Goal: Communication & Community: Participate in discussion

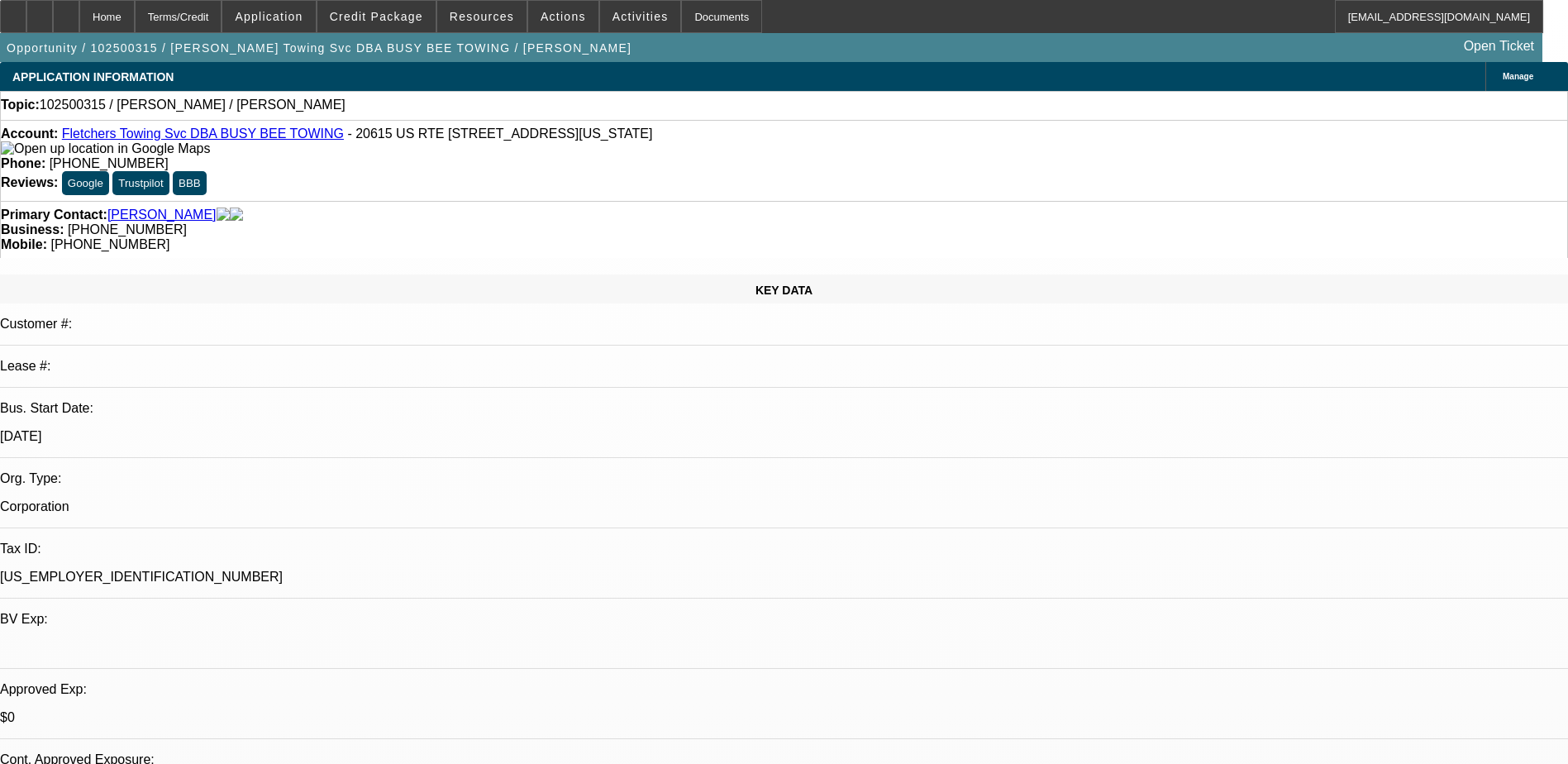
select select "0"
select select "2"
select select "0.1"
select select "4"
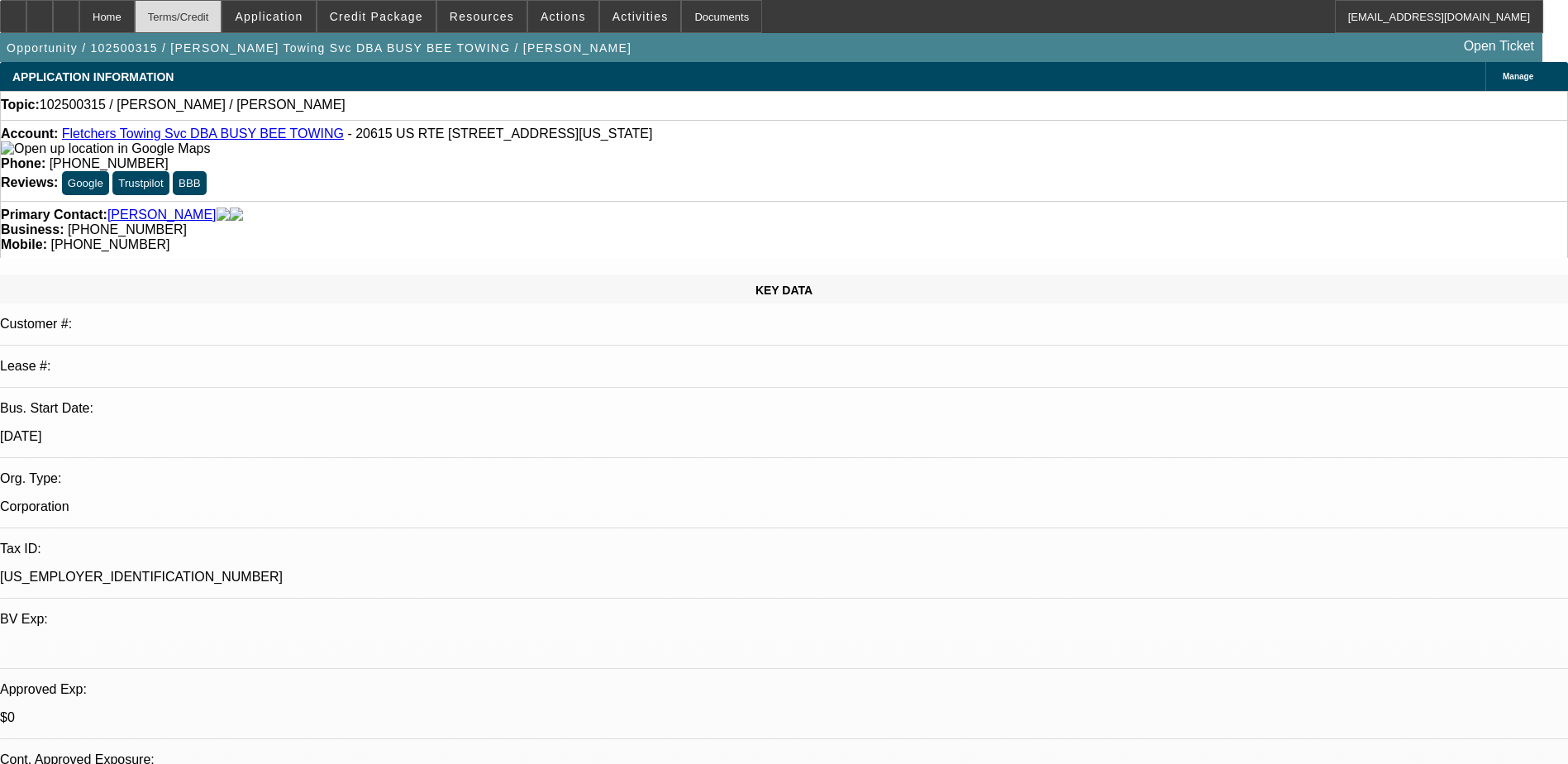
scroll to position [2316, 0]
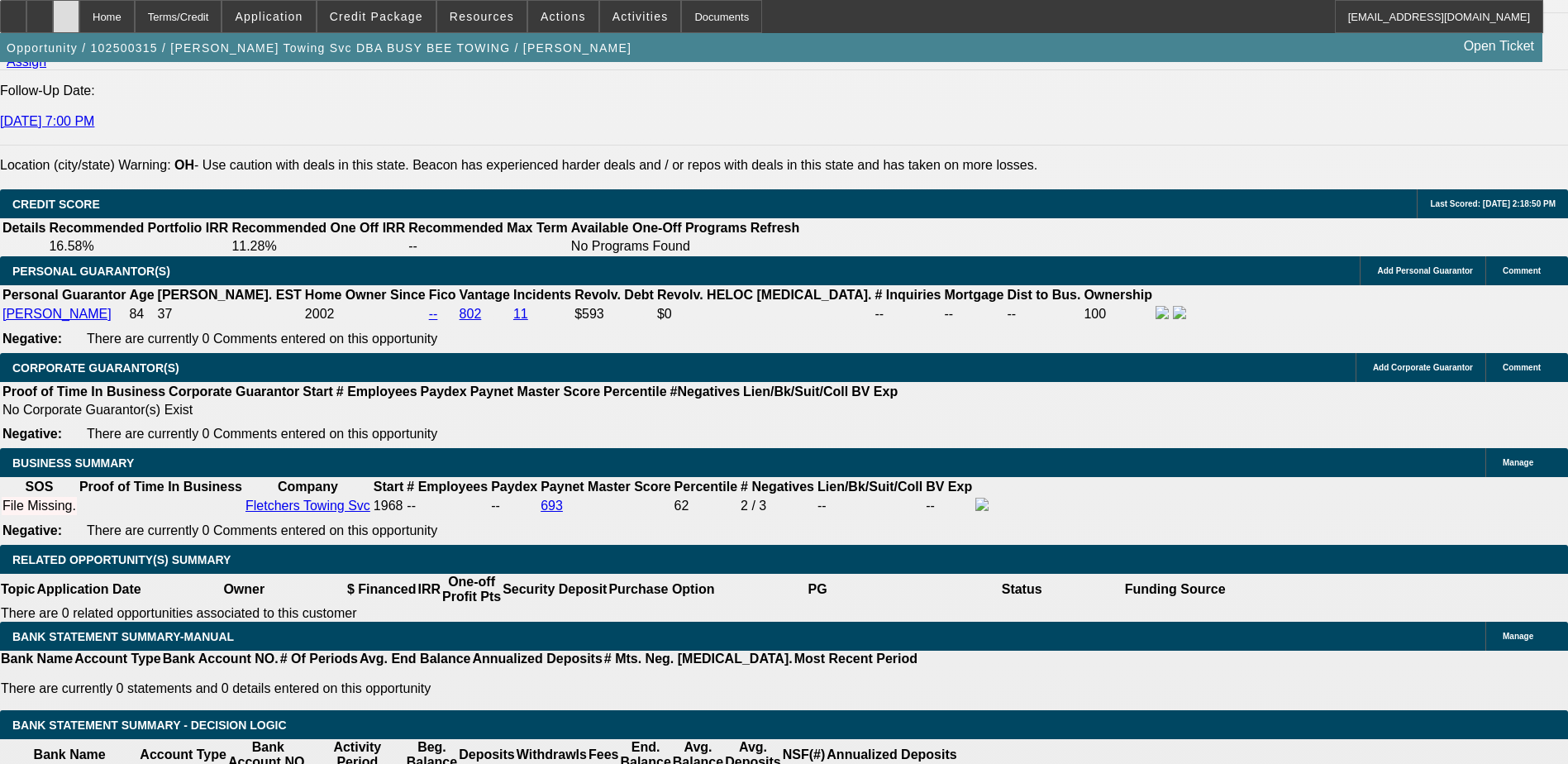
click at [79, 17] on div at bounding box center [66, 17] width 27 height 33
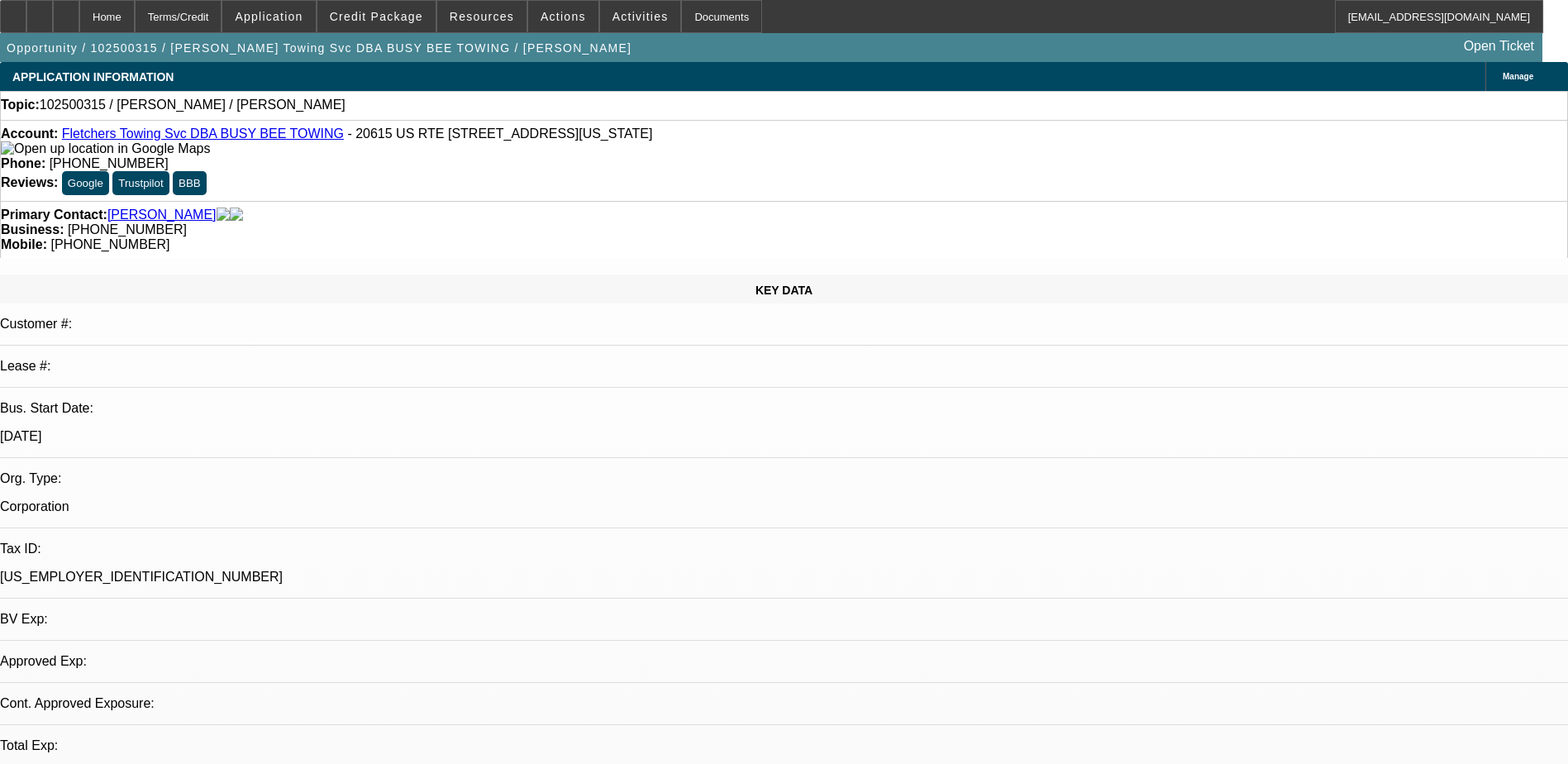
select select "0"
select select "2"
select select "0.1"
select select "1"
select select "2"
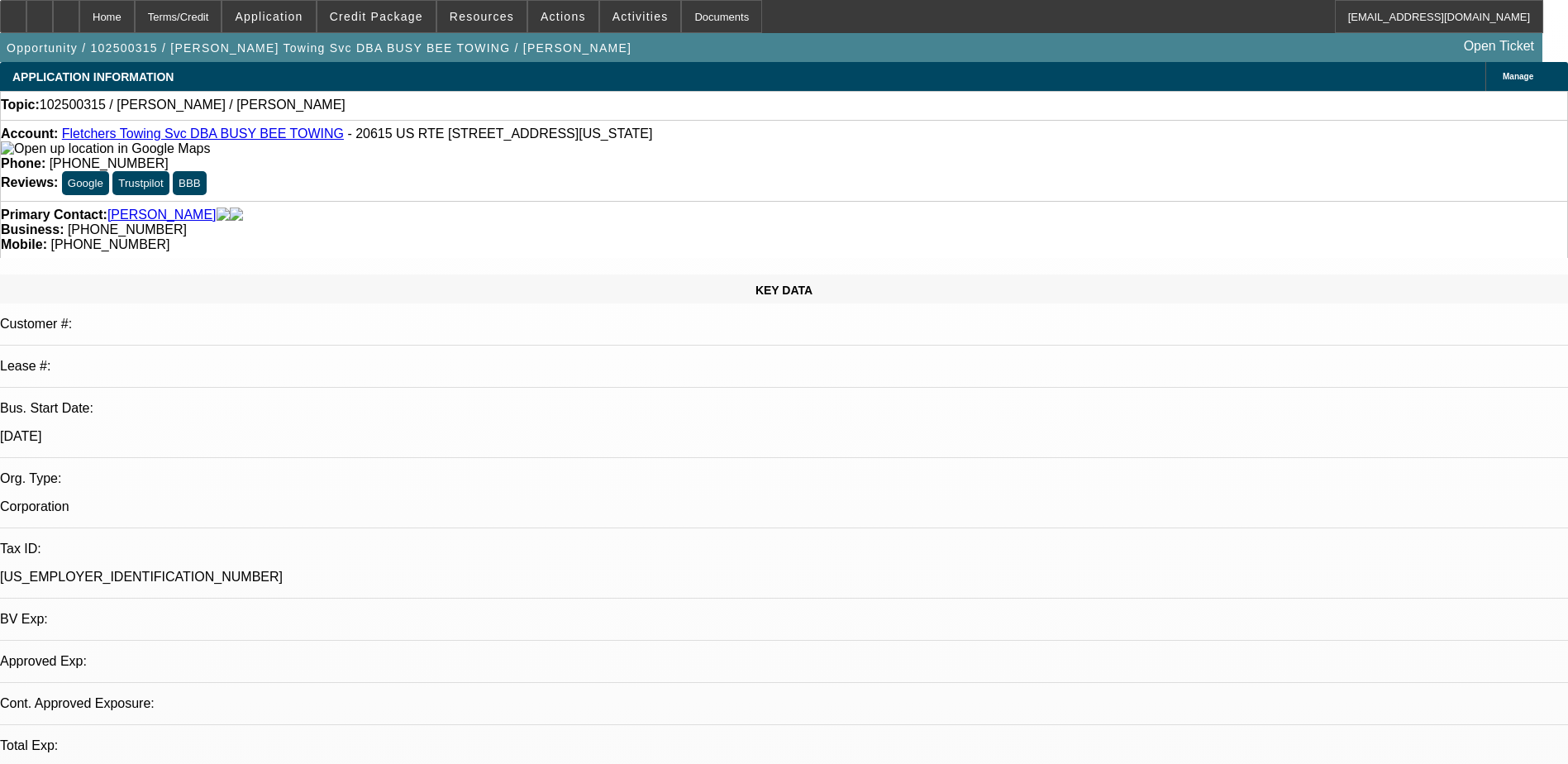
select select "4"
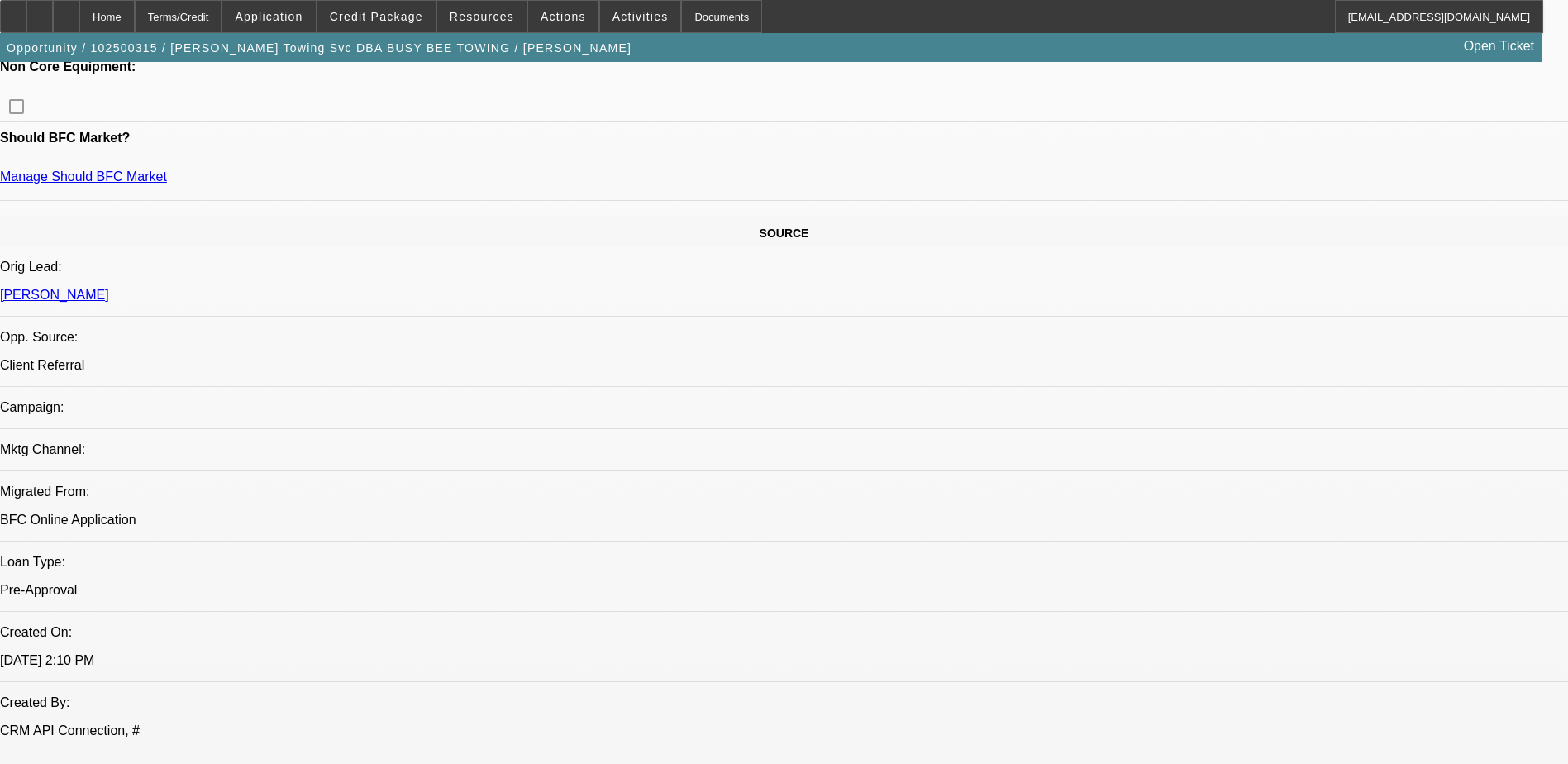
scroll to position [840, 0]
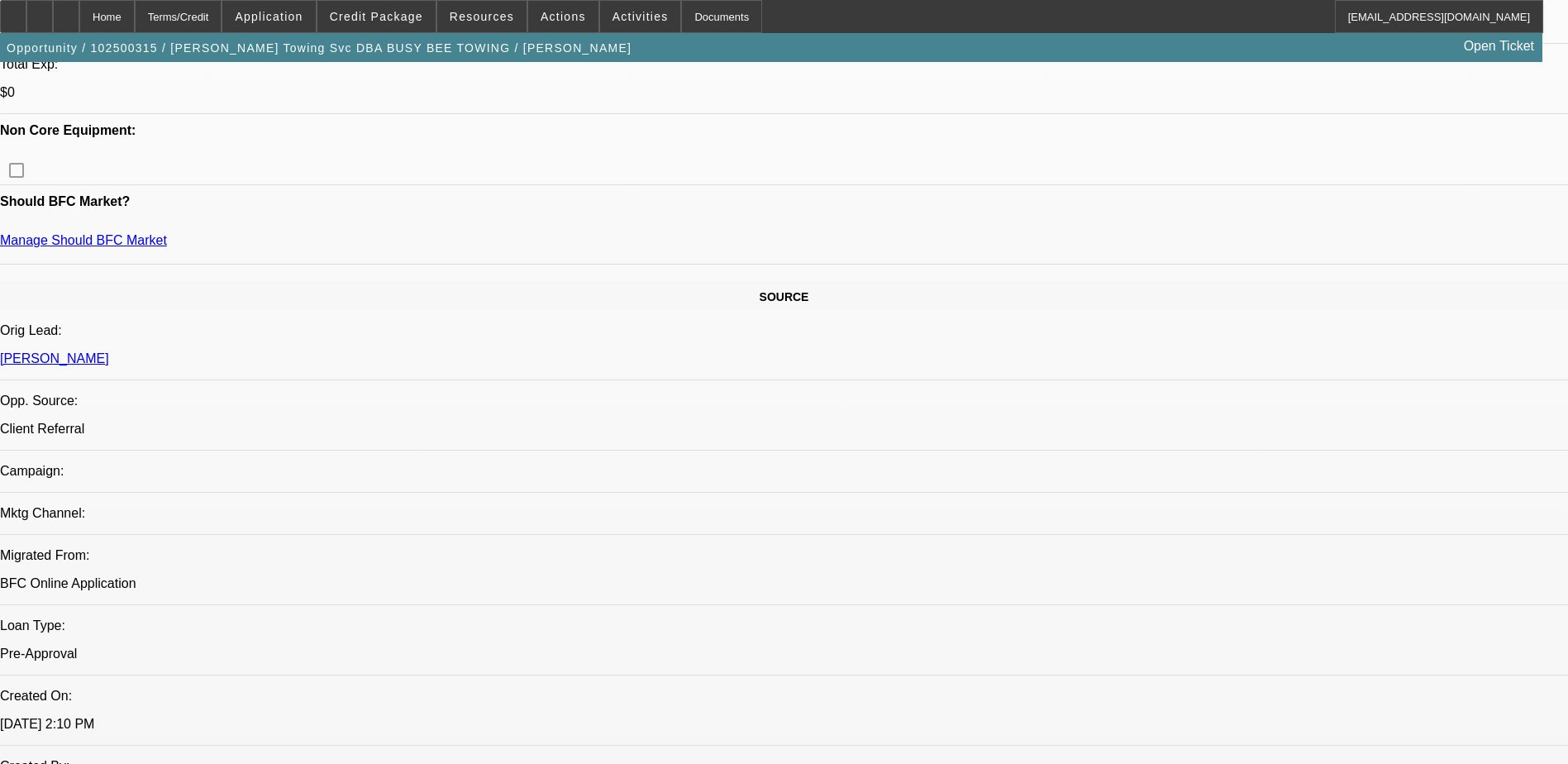
scroll to position [1005, 0]
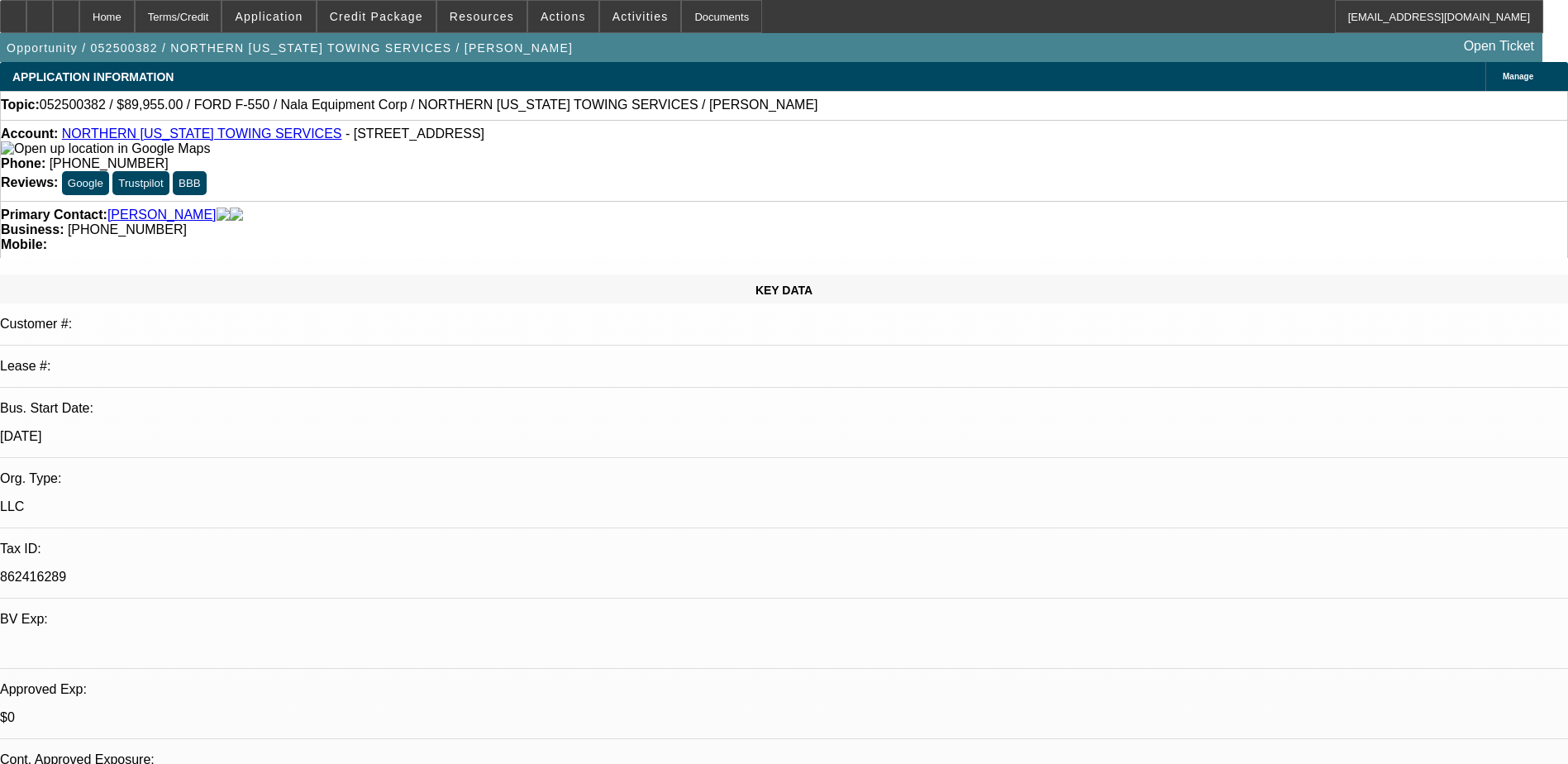
select select "0.1"
select select "2"
select select "0.1"
select select "4"
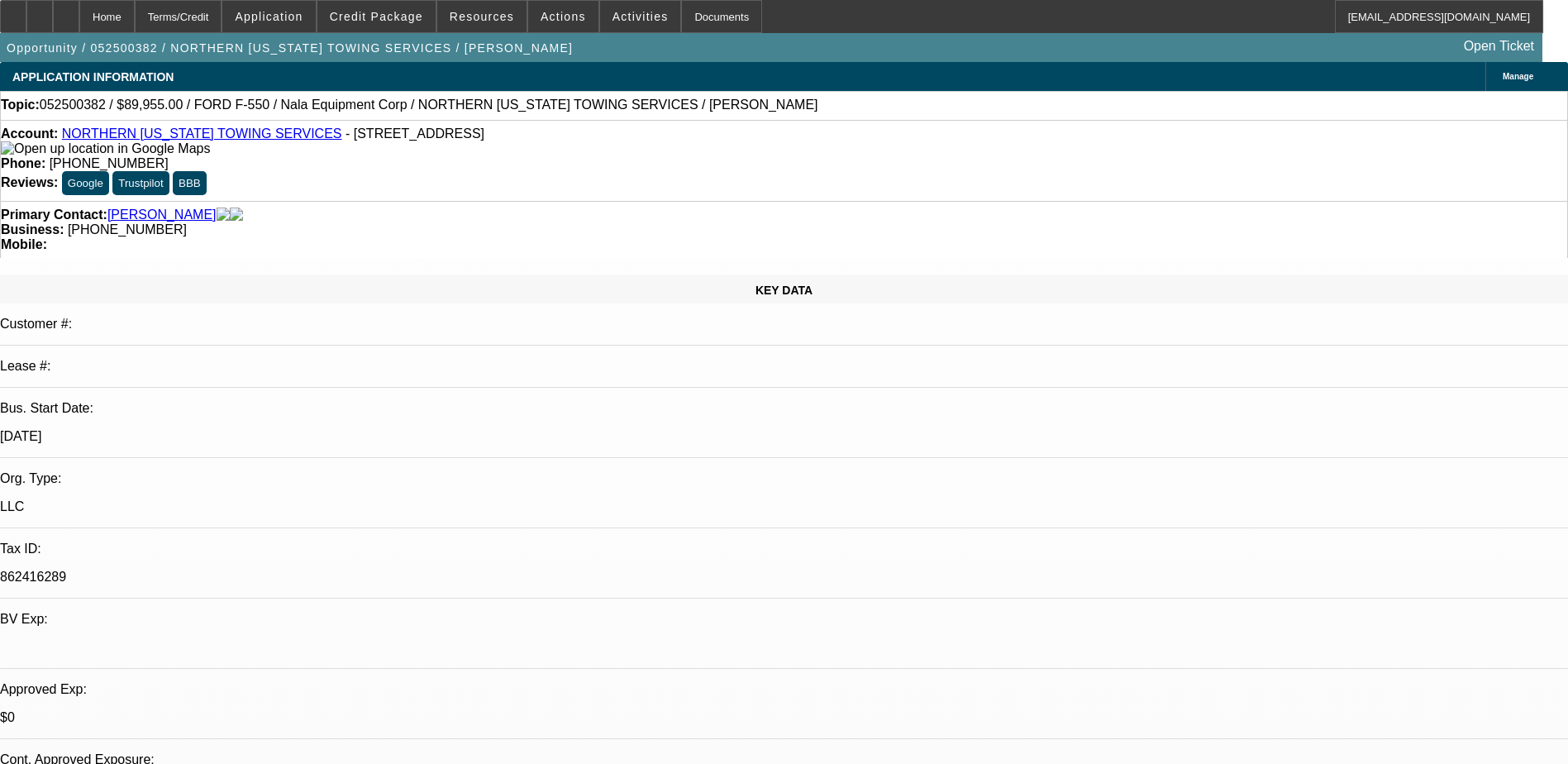
select select "0"
select select "2"
select select "0.1"
select select "4"
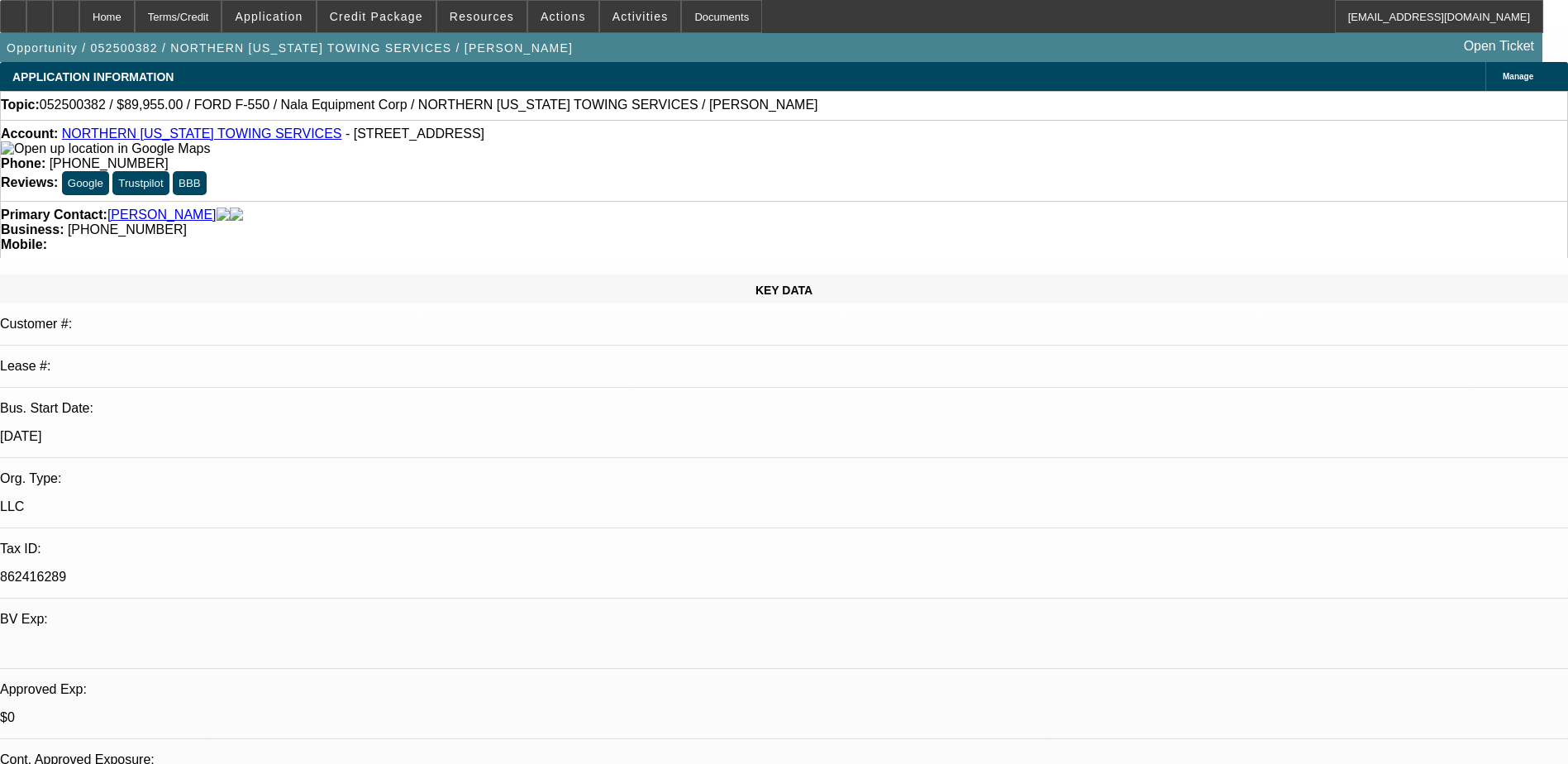
select select "0"
select select "2"
select select "0.1"
select select "4"
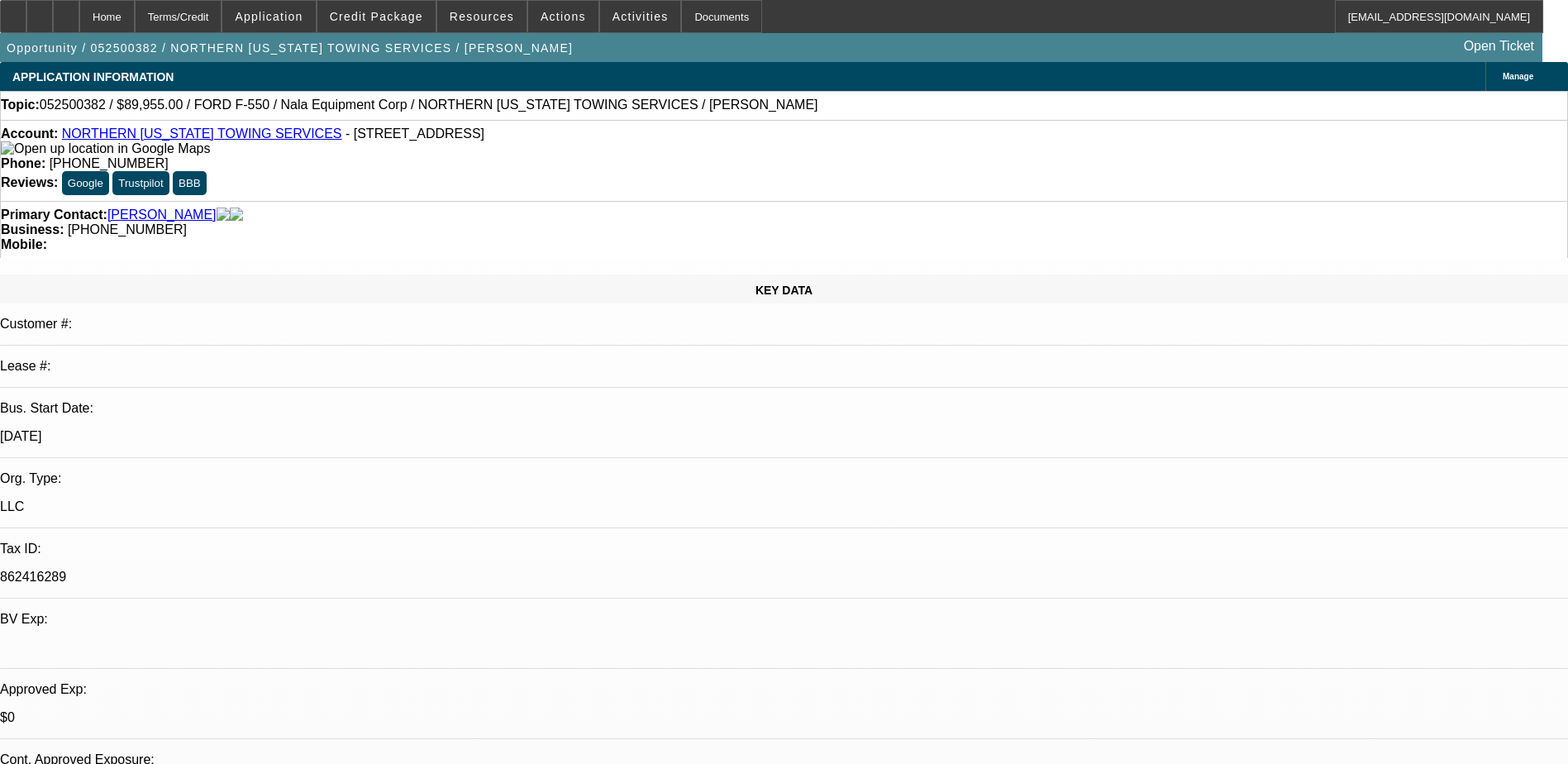
select select "0.1"
select select "0"
select select "0.1"
select select "4"
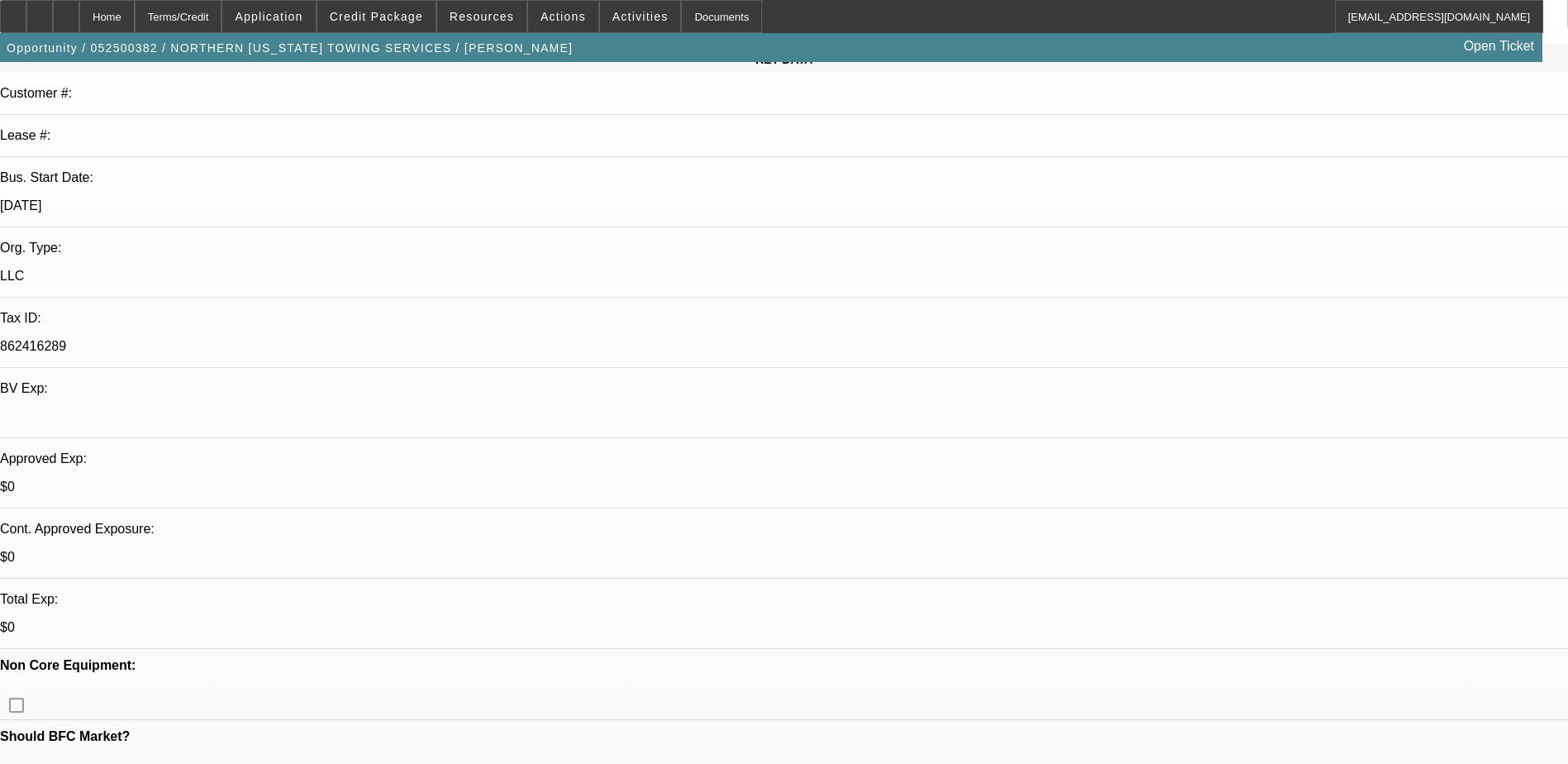
scroll to position [249, 0]
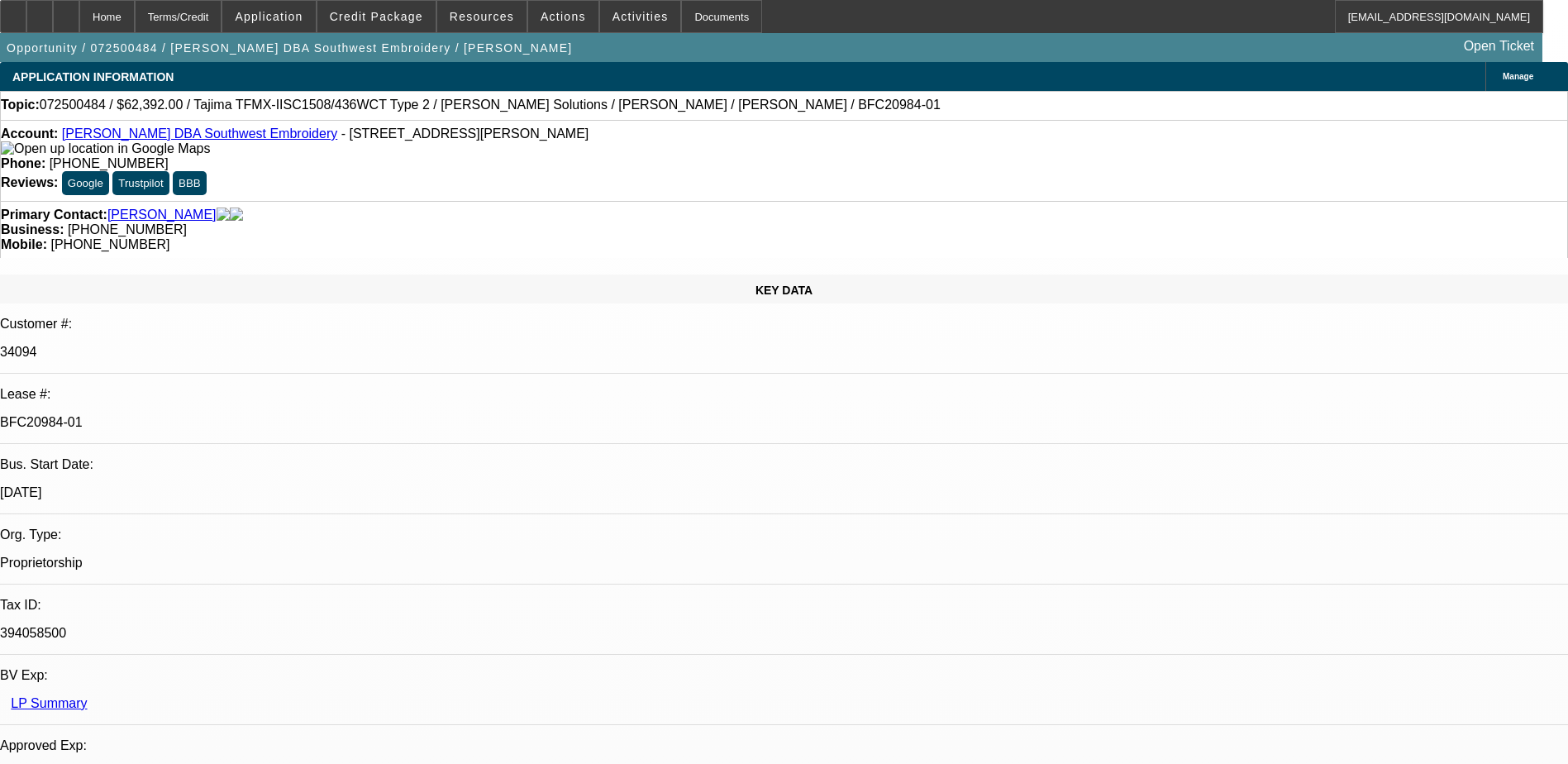
select select "0.2"
select select "2"
select select "0.1"
select select "4"
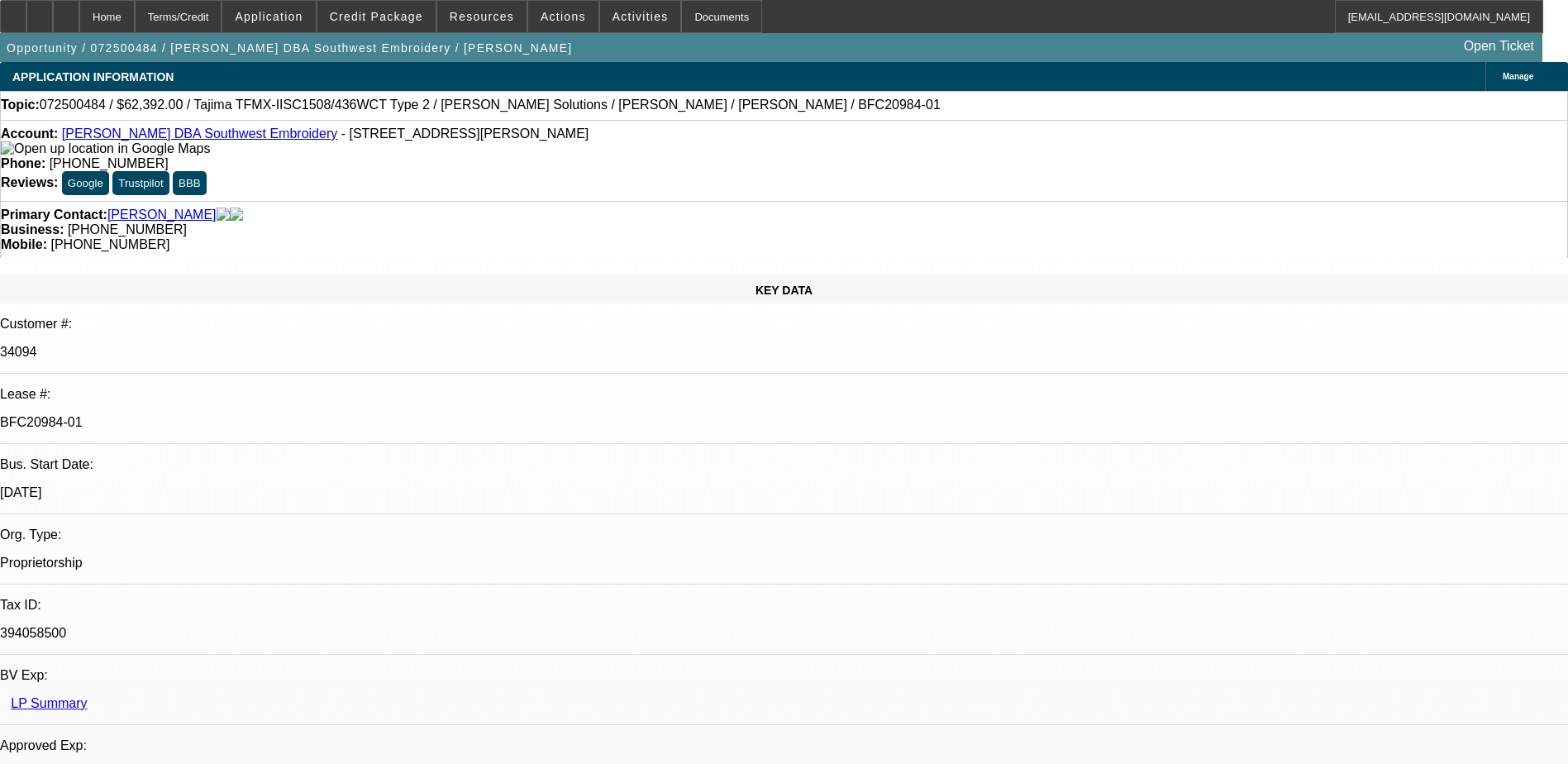
select select "0.2"
select select "2"
select select "0.1"
select select "4"
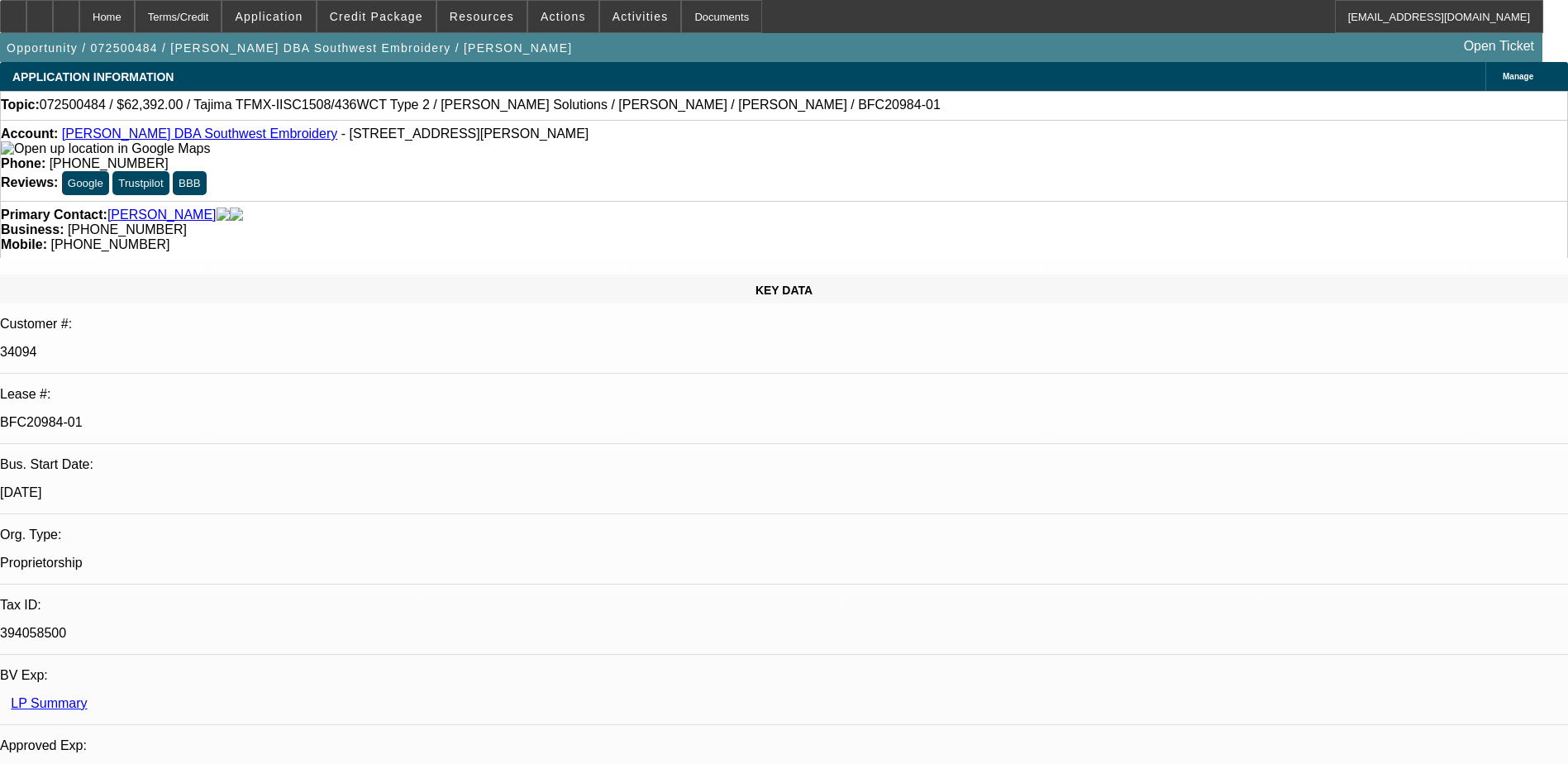
select select "0.15"
select select "2"
select select "0.1"
select select "4"
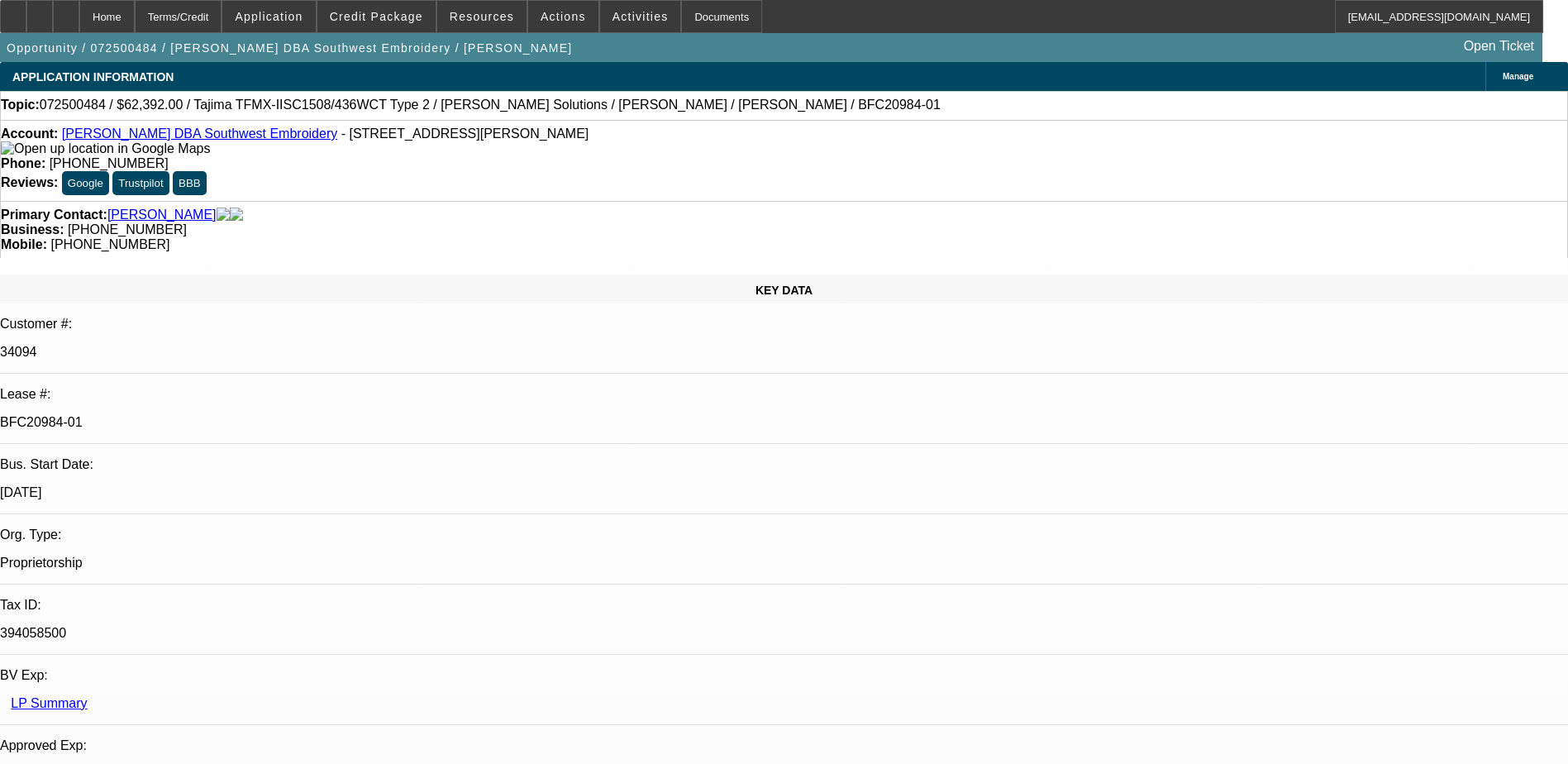
select select "0.15"
select select "2"
select select "0.1"
select select "4"
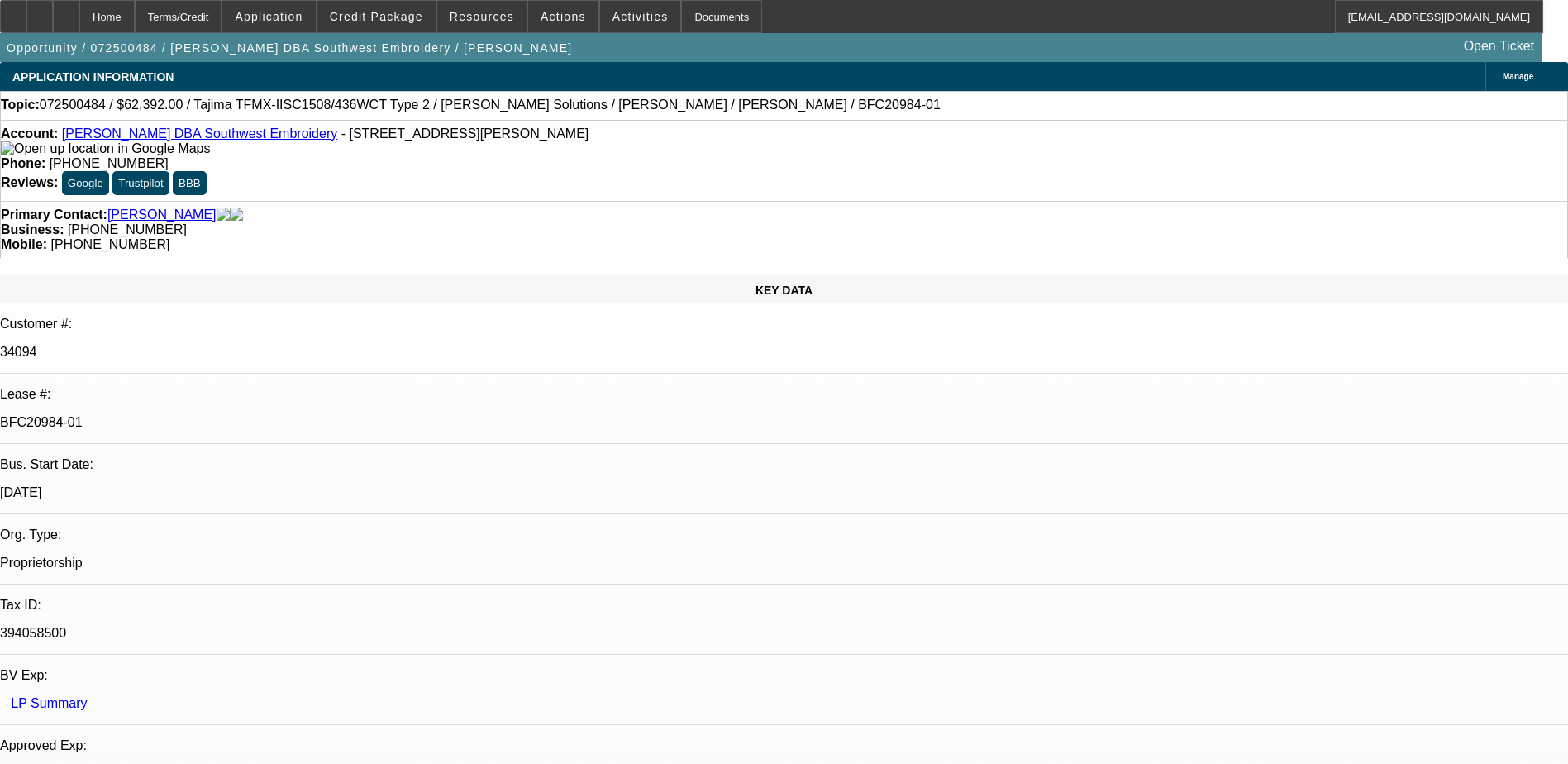
click at [79, 10] on div at bounding box center [66, 17] width 27 height 33
select select "0.2"
select select "2"
select select "0.1"
select select "0.2"
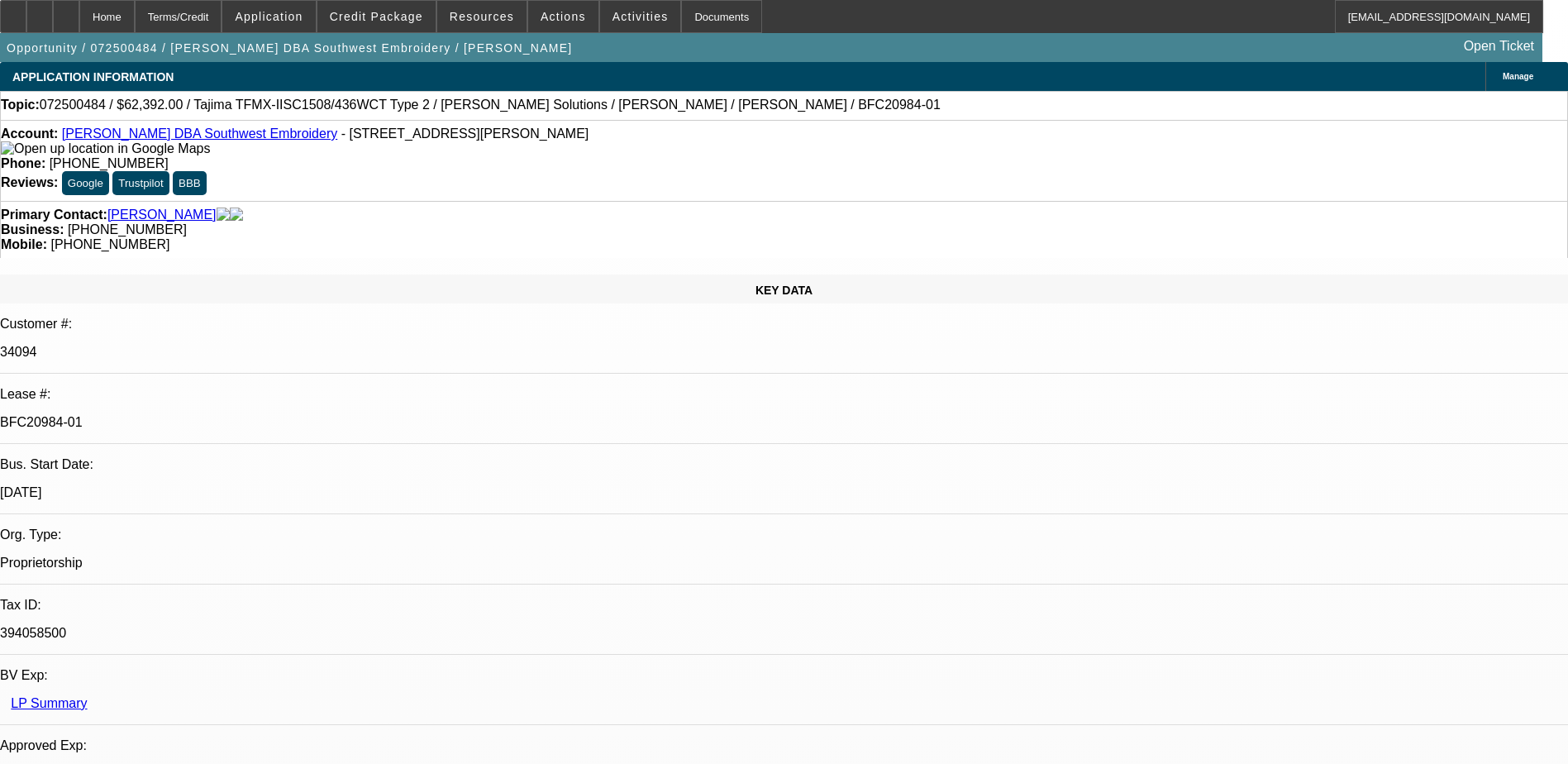
select select "2"
select select "0.1"
select select "0.15"
select select "2"
select select "0.1"
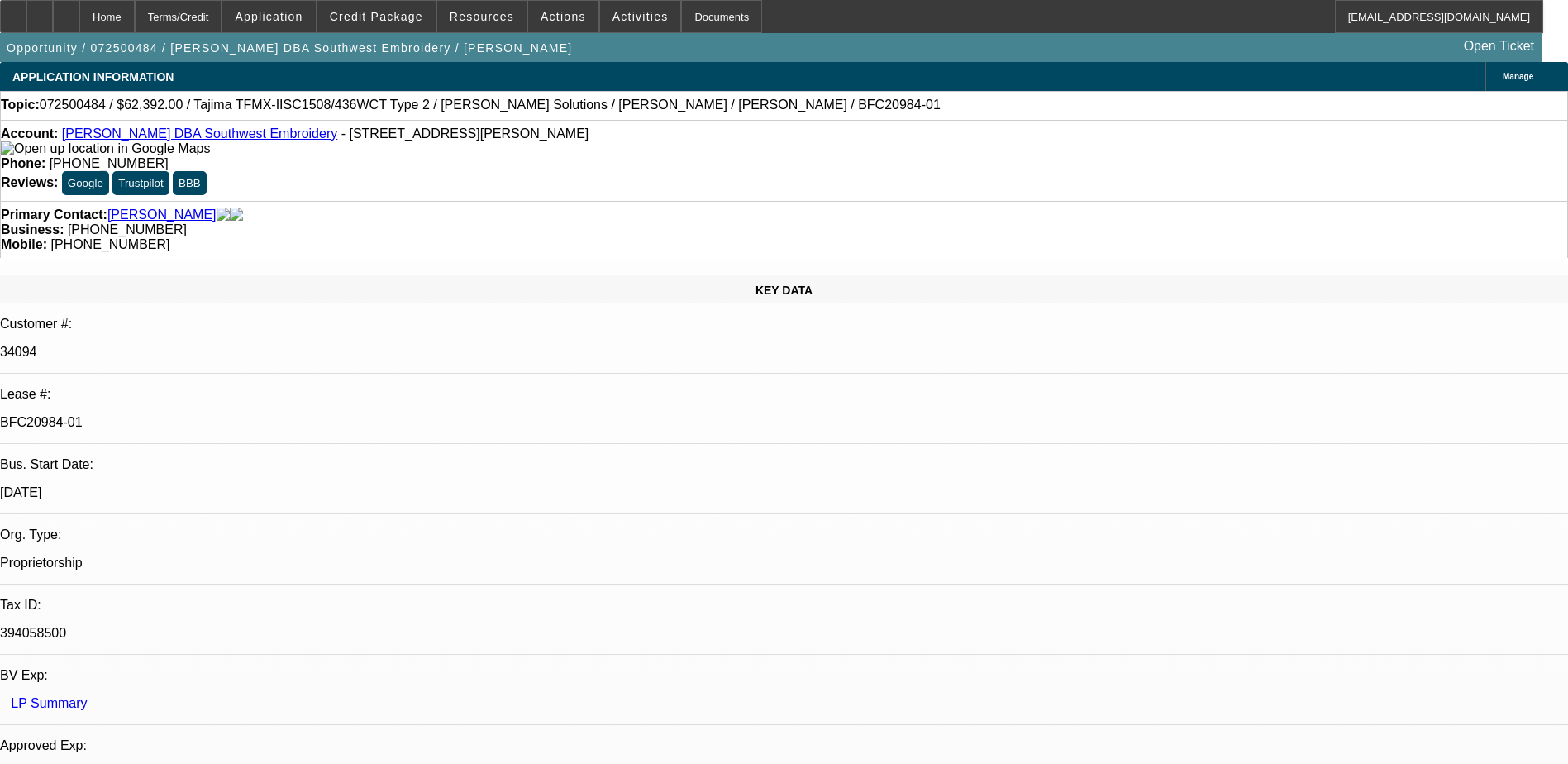
select select "0.15"
select select "2"
select select "0.1"
select select "1"
select select "2"
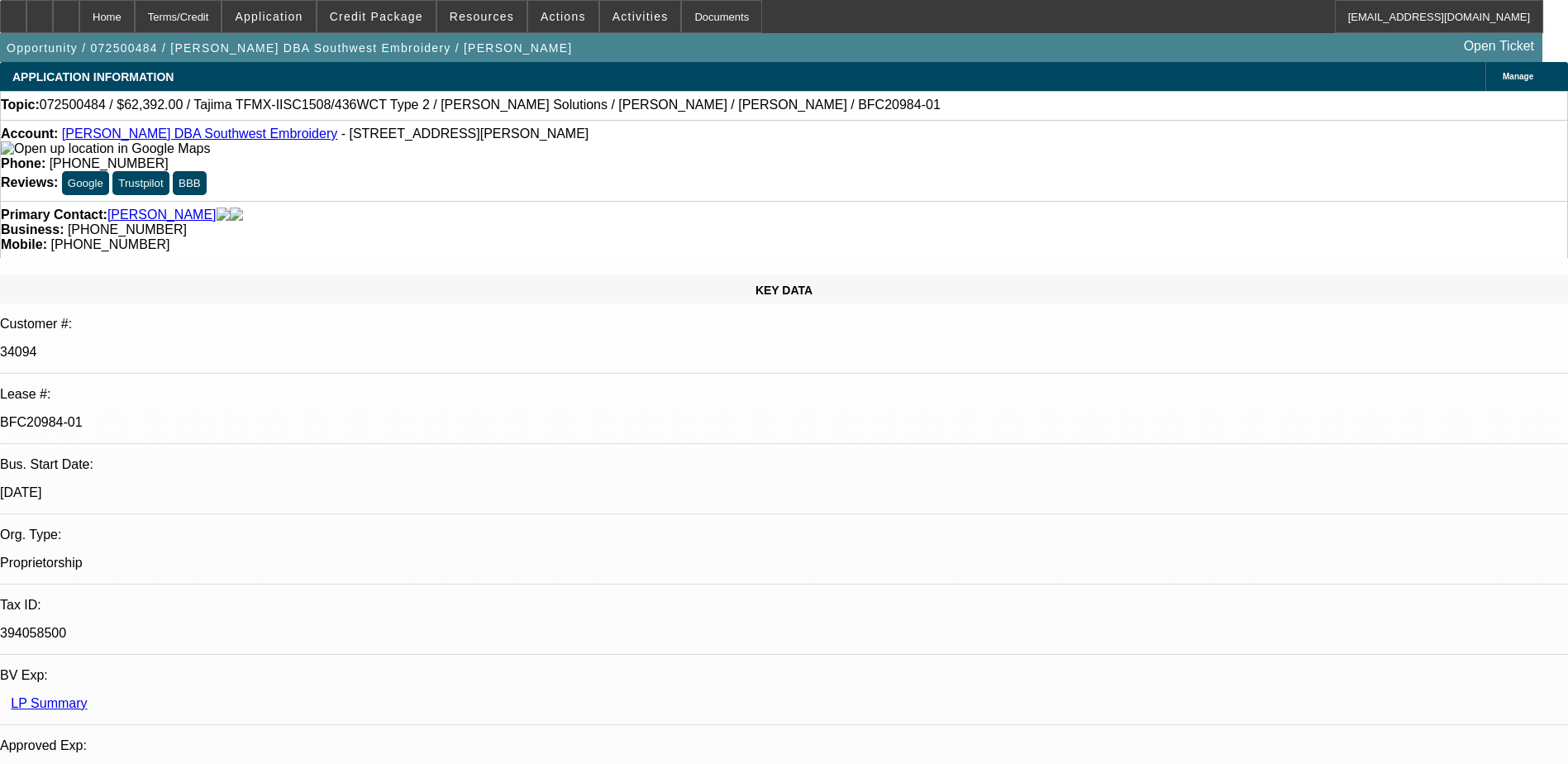
select select "4"
select select "1"
select select "2"
select select "4"
select select "1"
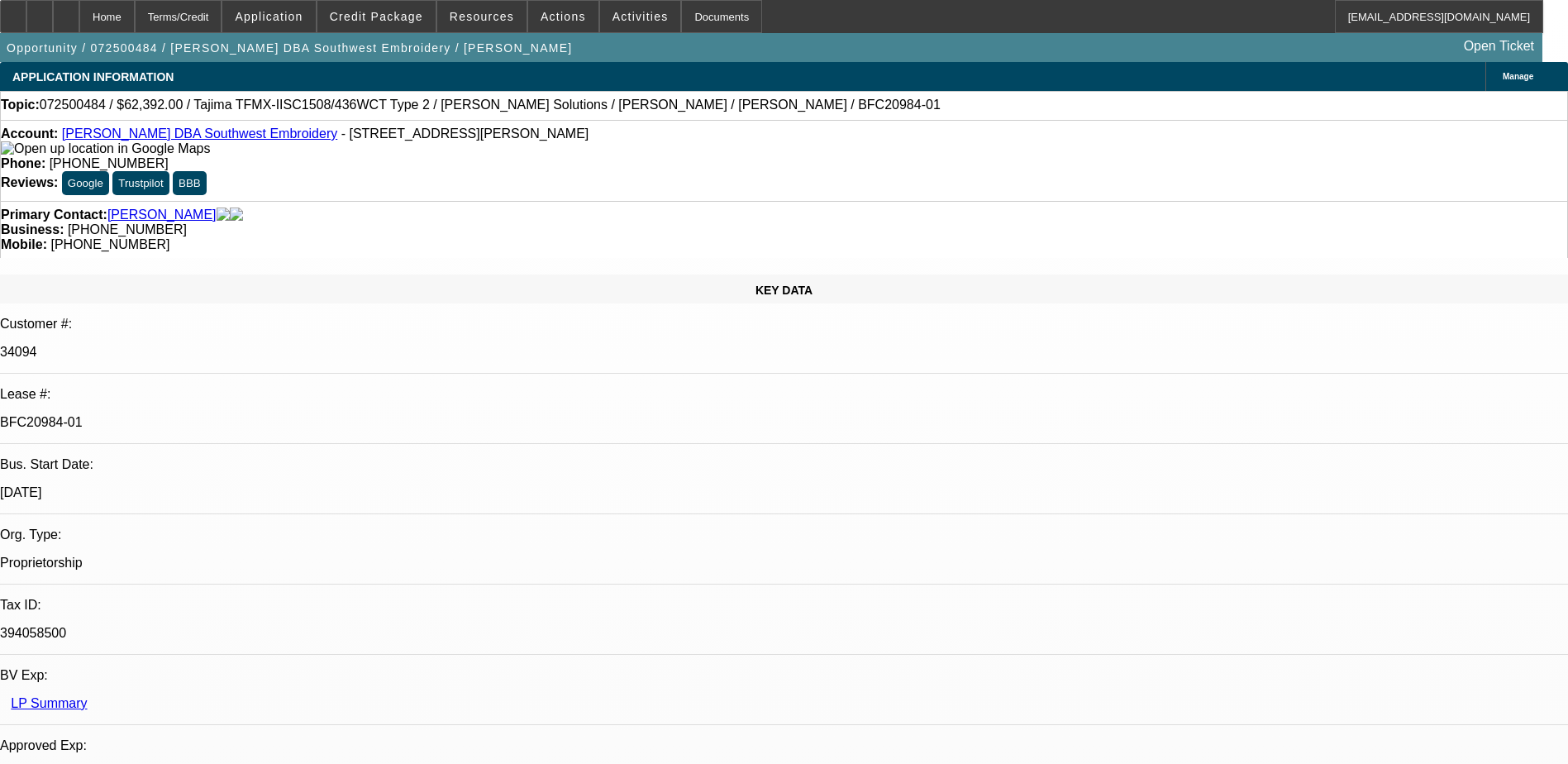
select select "2"
select select "4"
select select "1"
select select "2"
select select "4"
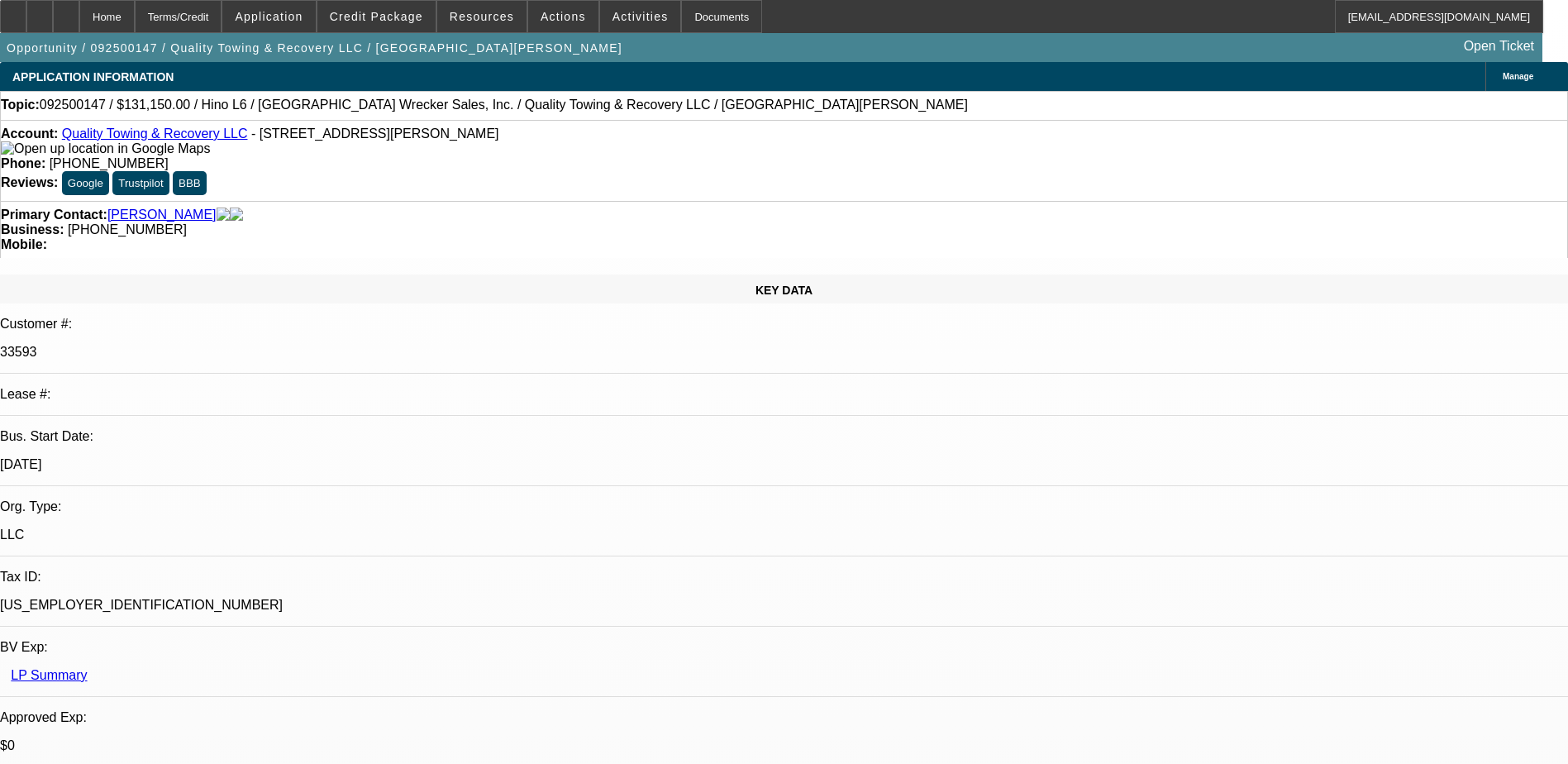
select select "0"
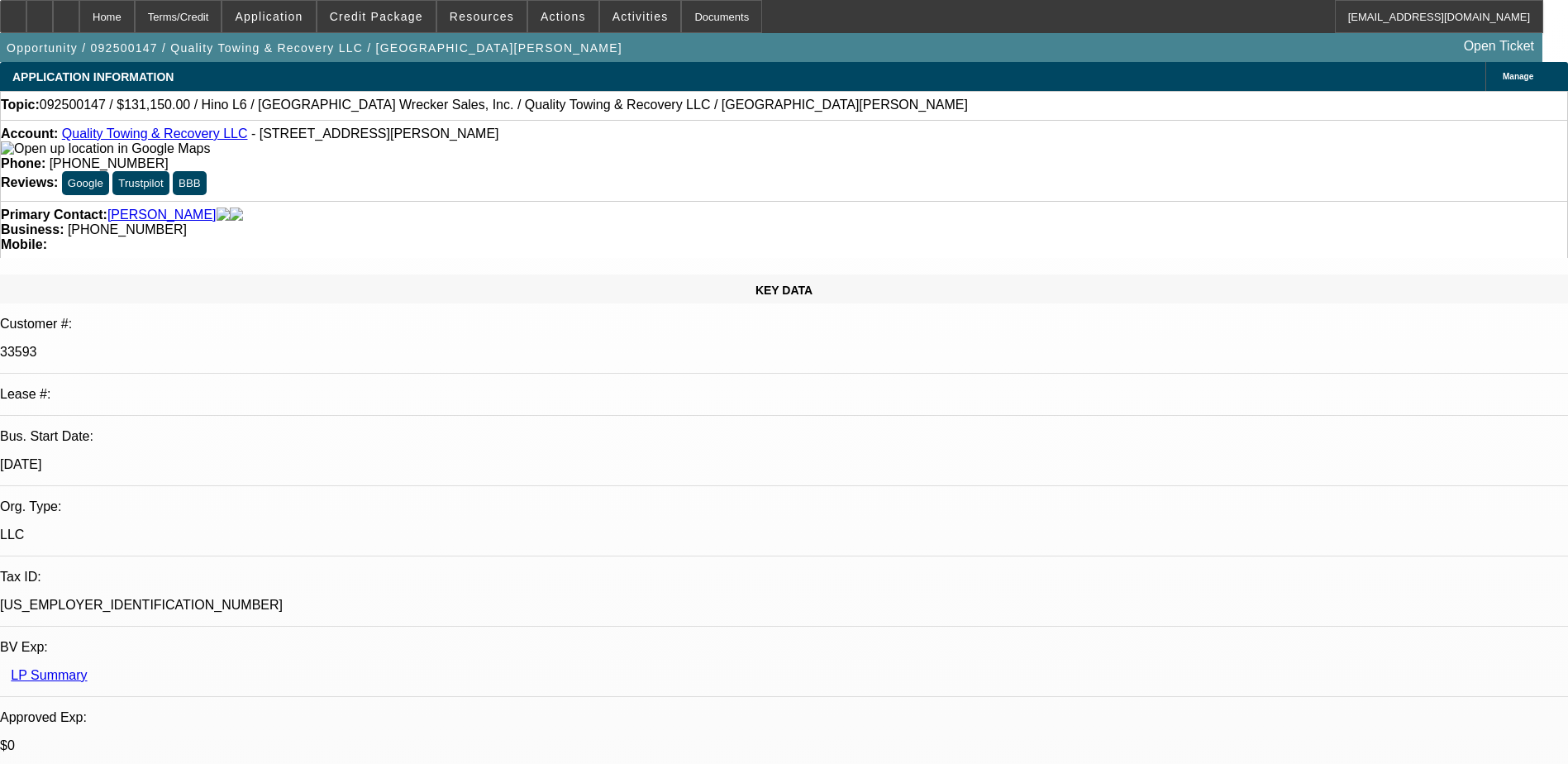
select select "0"
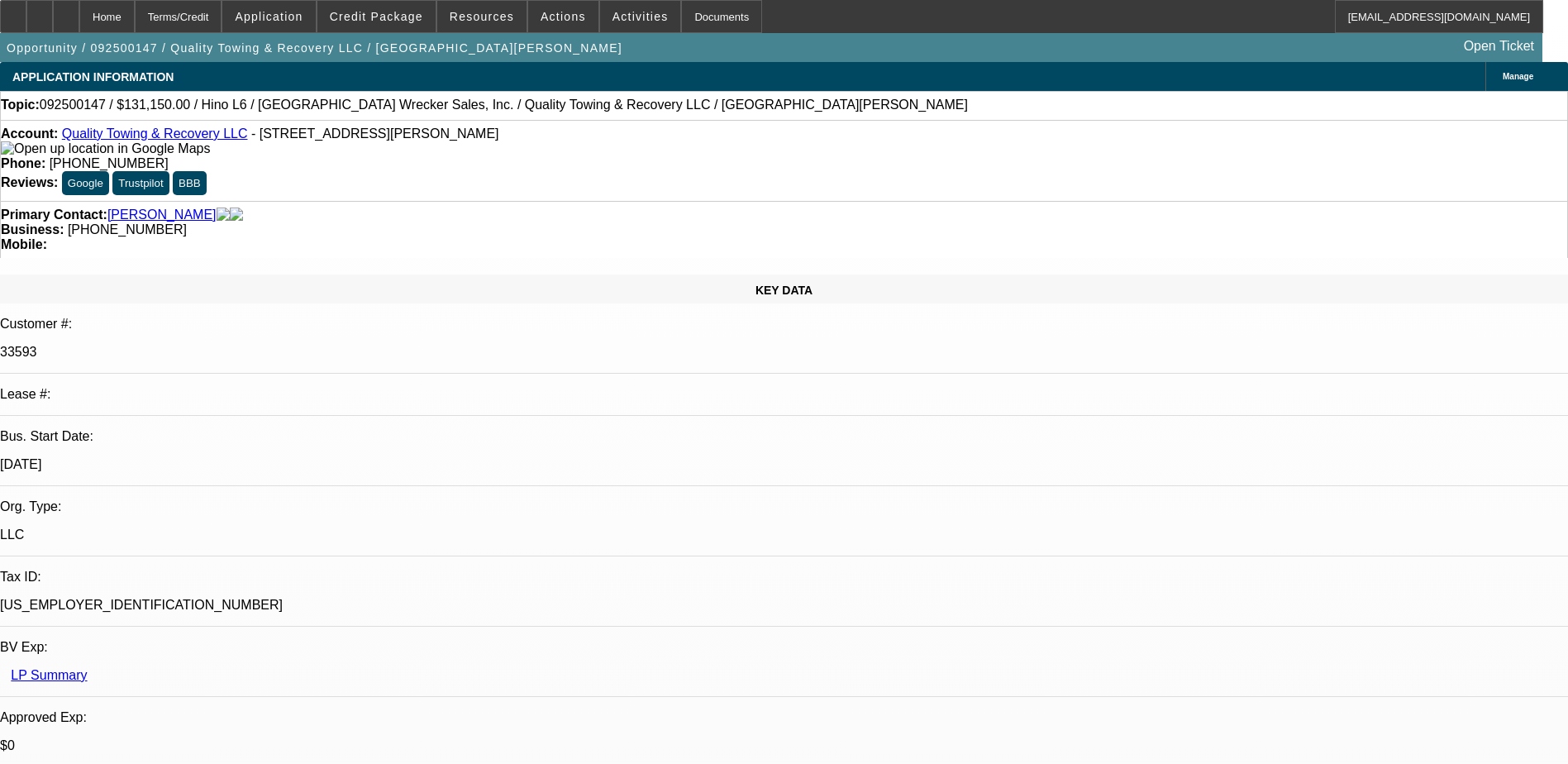
select select "0"
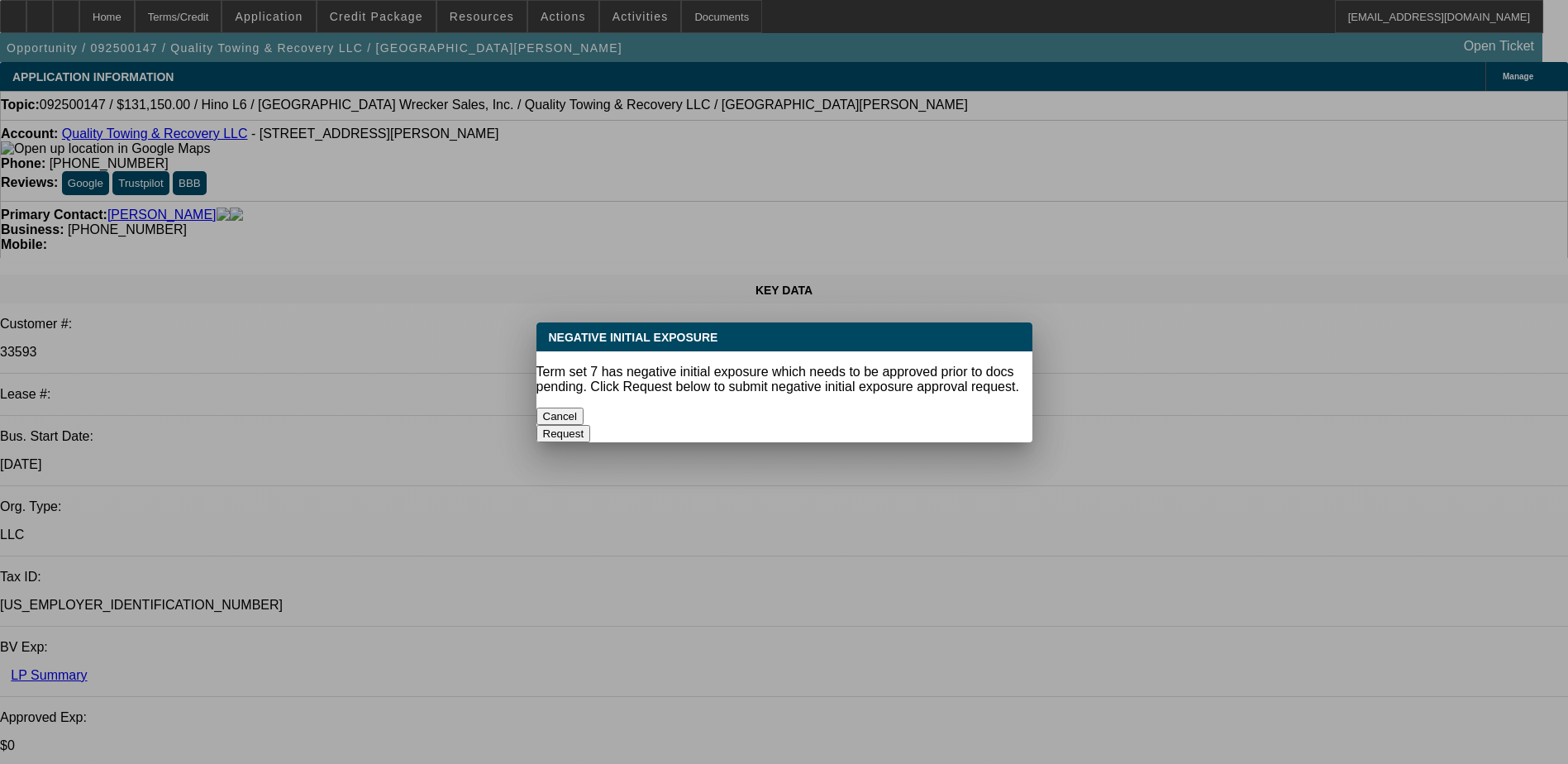
select select "1"
select select "2"
select select "6"
select select "1"
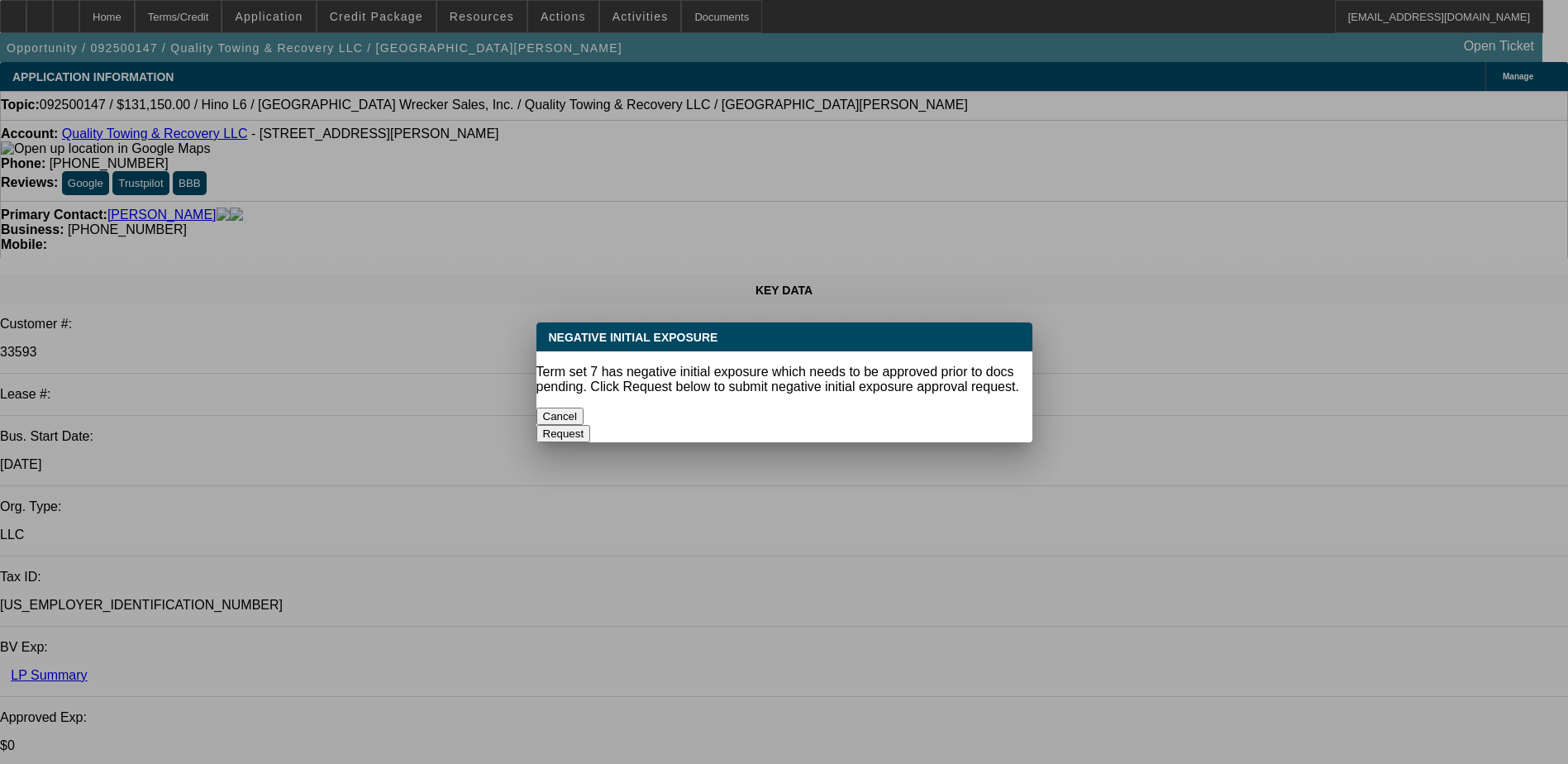
select select "6"
select select "1"
select select "6"
select select "1"
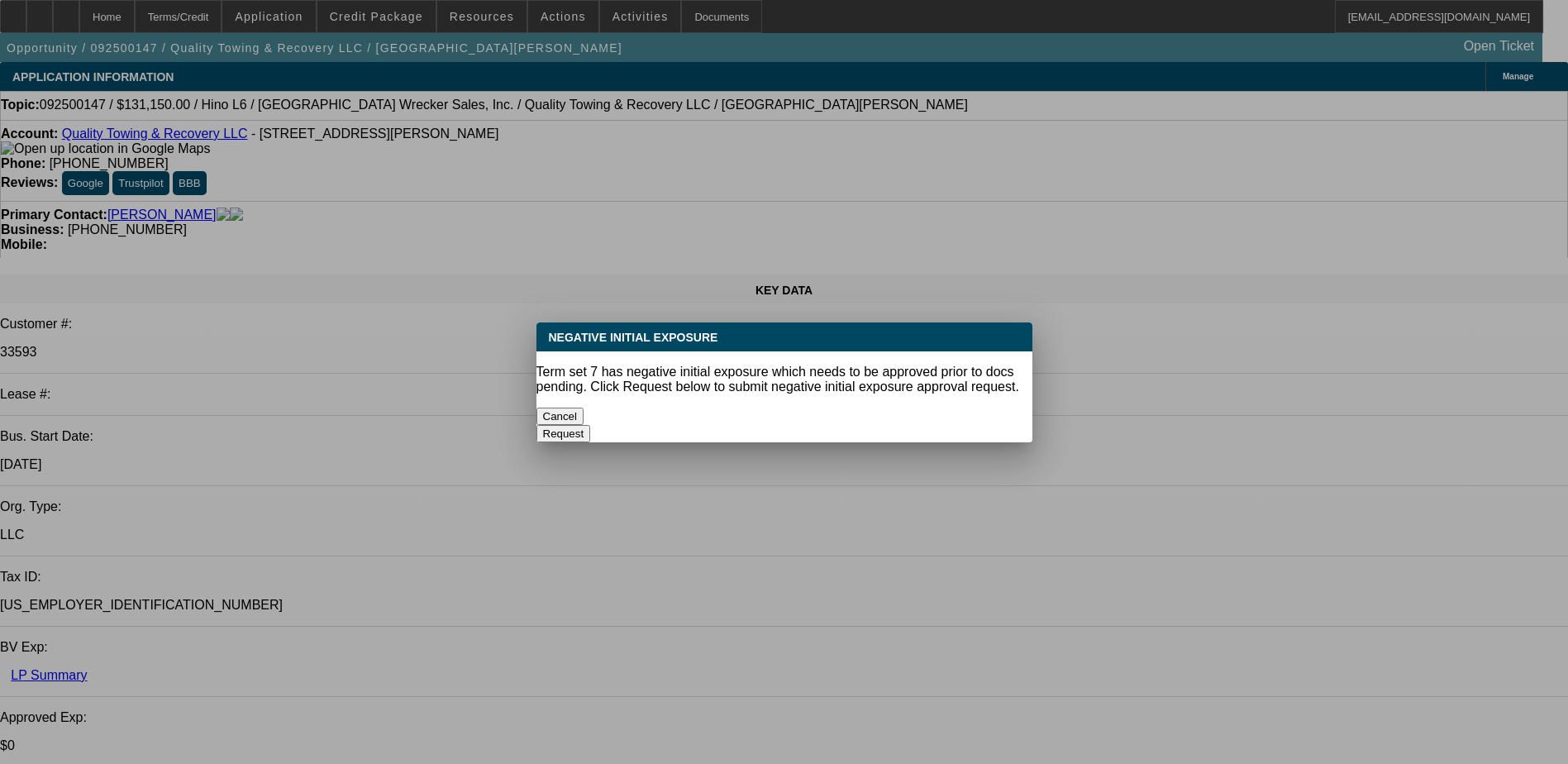
select select "1"
select select "6"
click at [584, 408] on button "Cancel" at bounding box center [561, 416] width 48 height 18
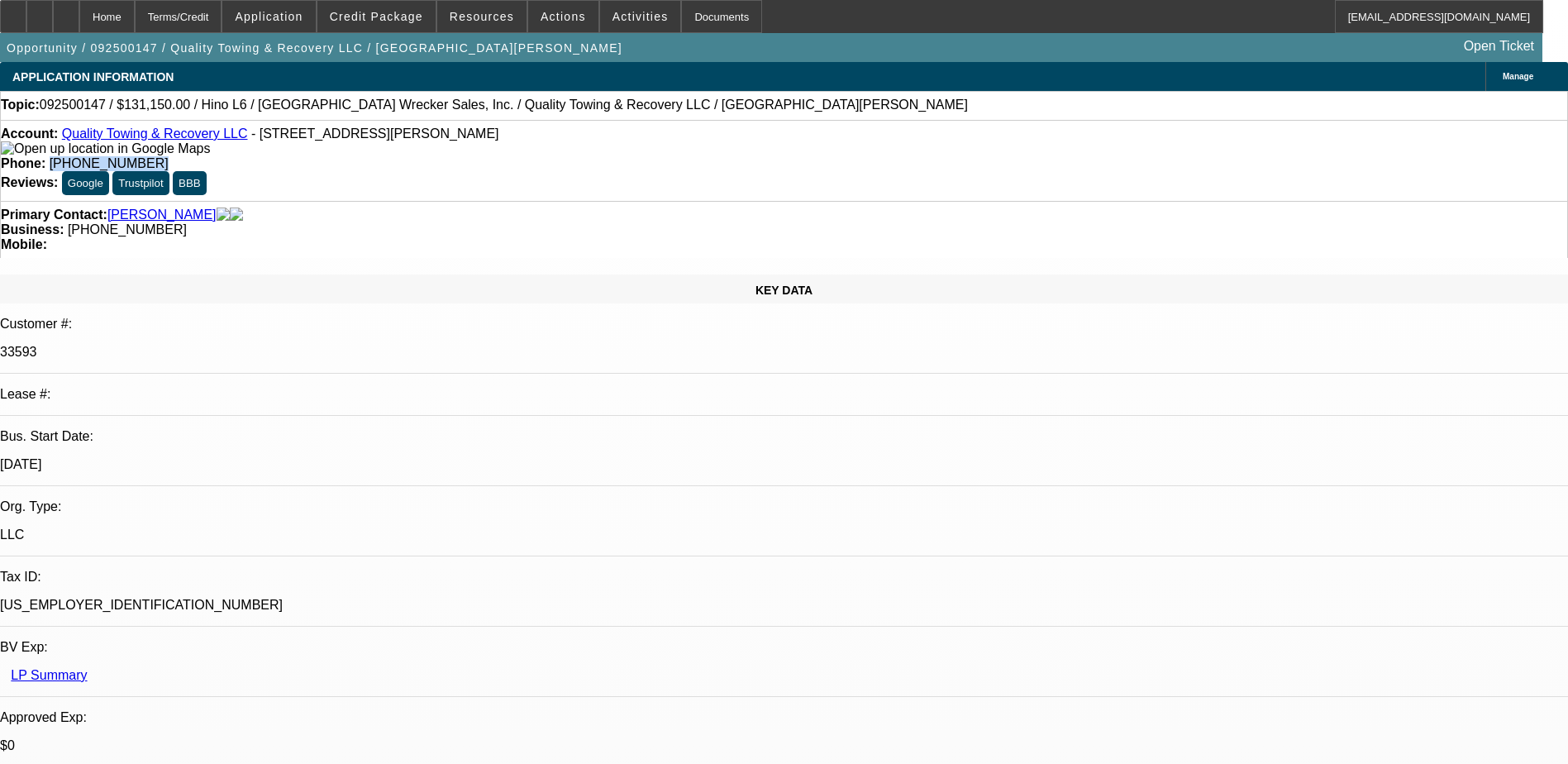
drag, startPoint x: 663, startPoint y: 143, endPoint x: 576, endPoint y: 141, distance: 87.0
click at [576, 156] on div "Phone: (720) 850-2536" at bounding box center [784, 163] width 1567 height 15
drag, startPoint x: 576, startPoint y: 141, endPoint x: 594, endPoint y: 141, distance: 18.0
copy span "(720) 850-2536"
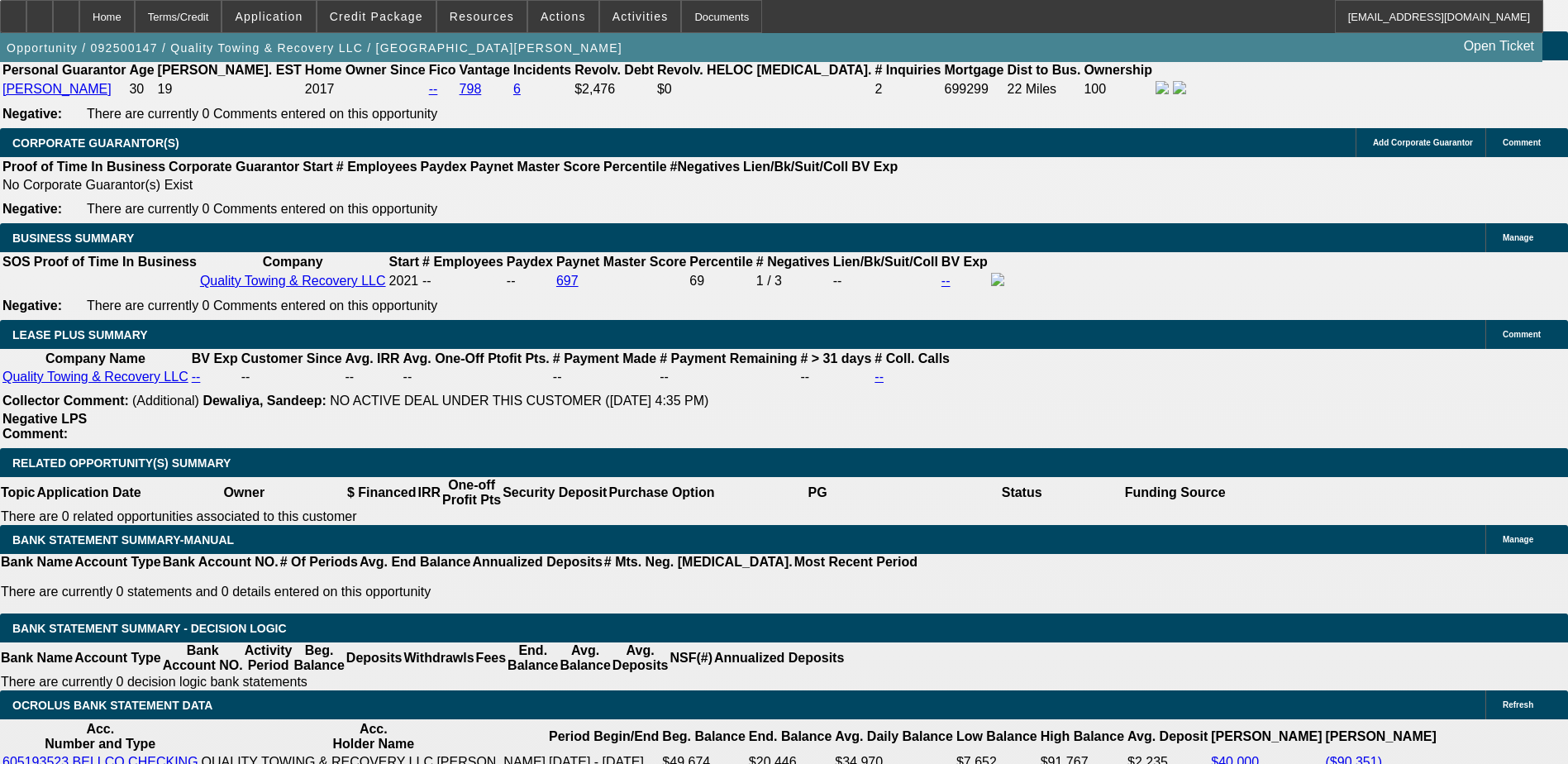
scroll to position [414, 0]
drag, startPoint x: 1245, startPoint y: 551, endPoint x: 1047, endPoint y: 531, distance: 199.0
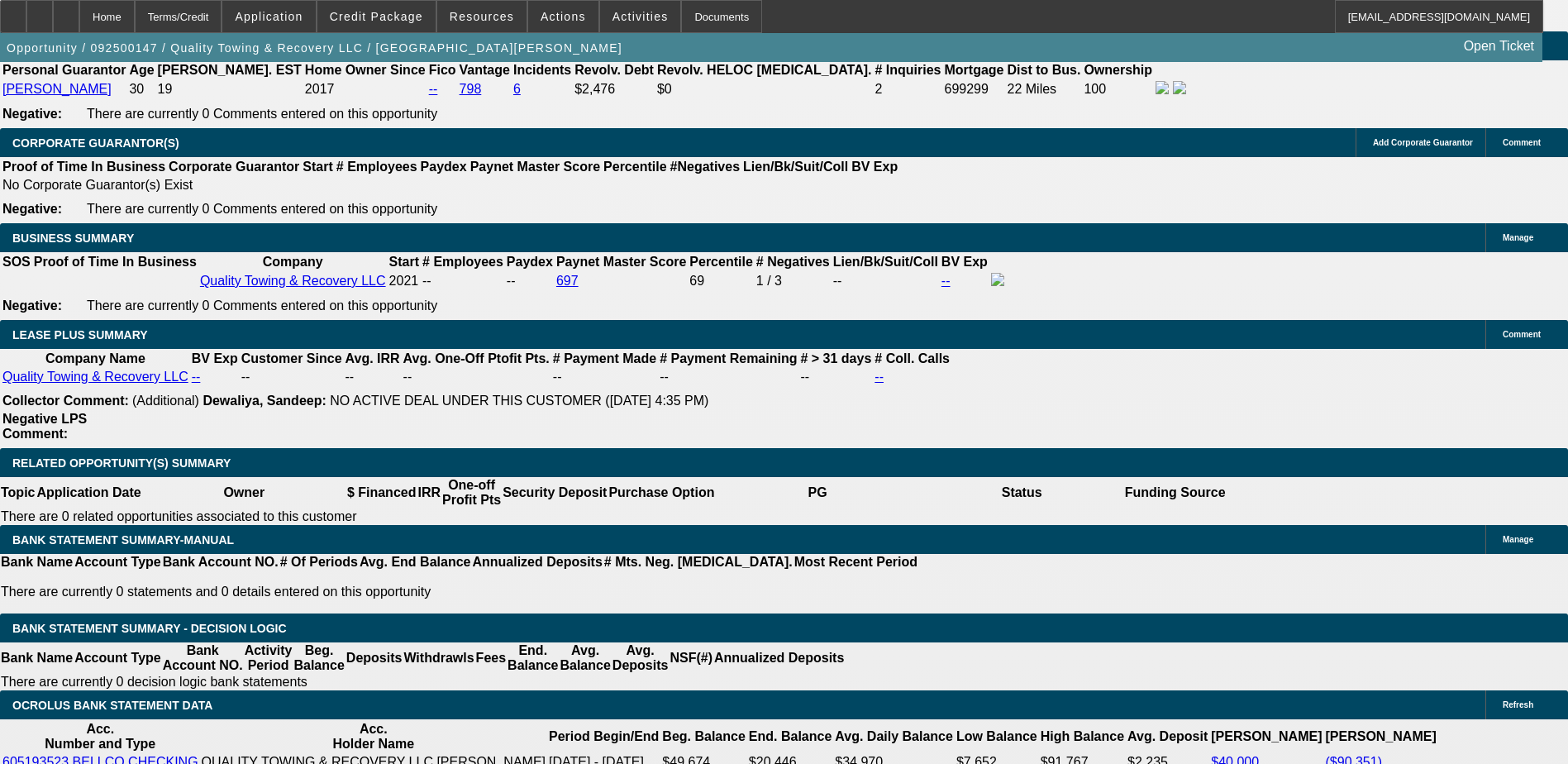
drag, startPoint x: 1047, startPoint y: 531, endPoint x: 1147, endPoint y: 543, distance: 100.7
copy div "Wrecker 60-80k price point 40-70k miles Desiel 4x4 Medium duty flatbed 70-90k p…"
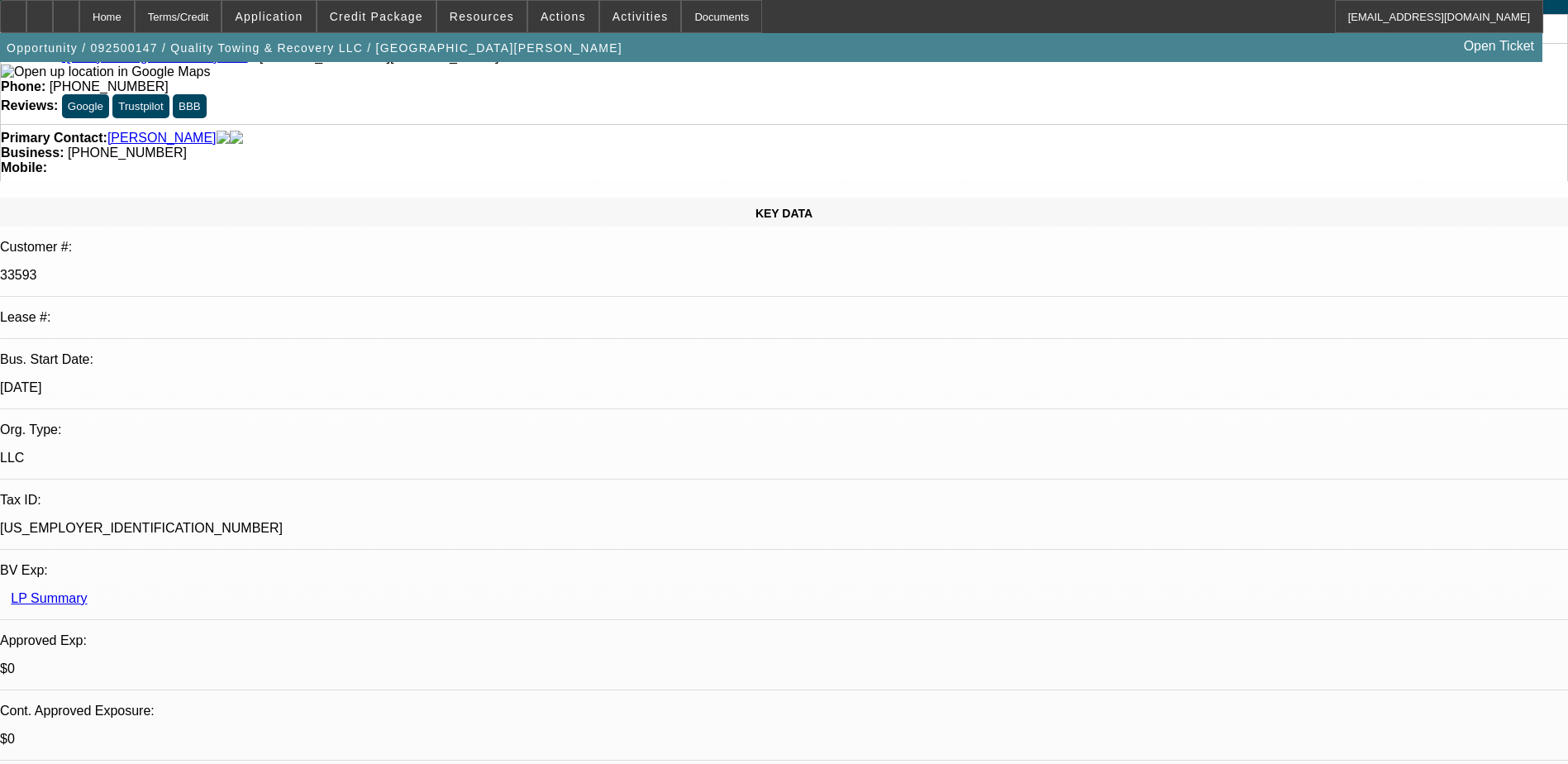
scroll to position [0, 0]
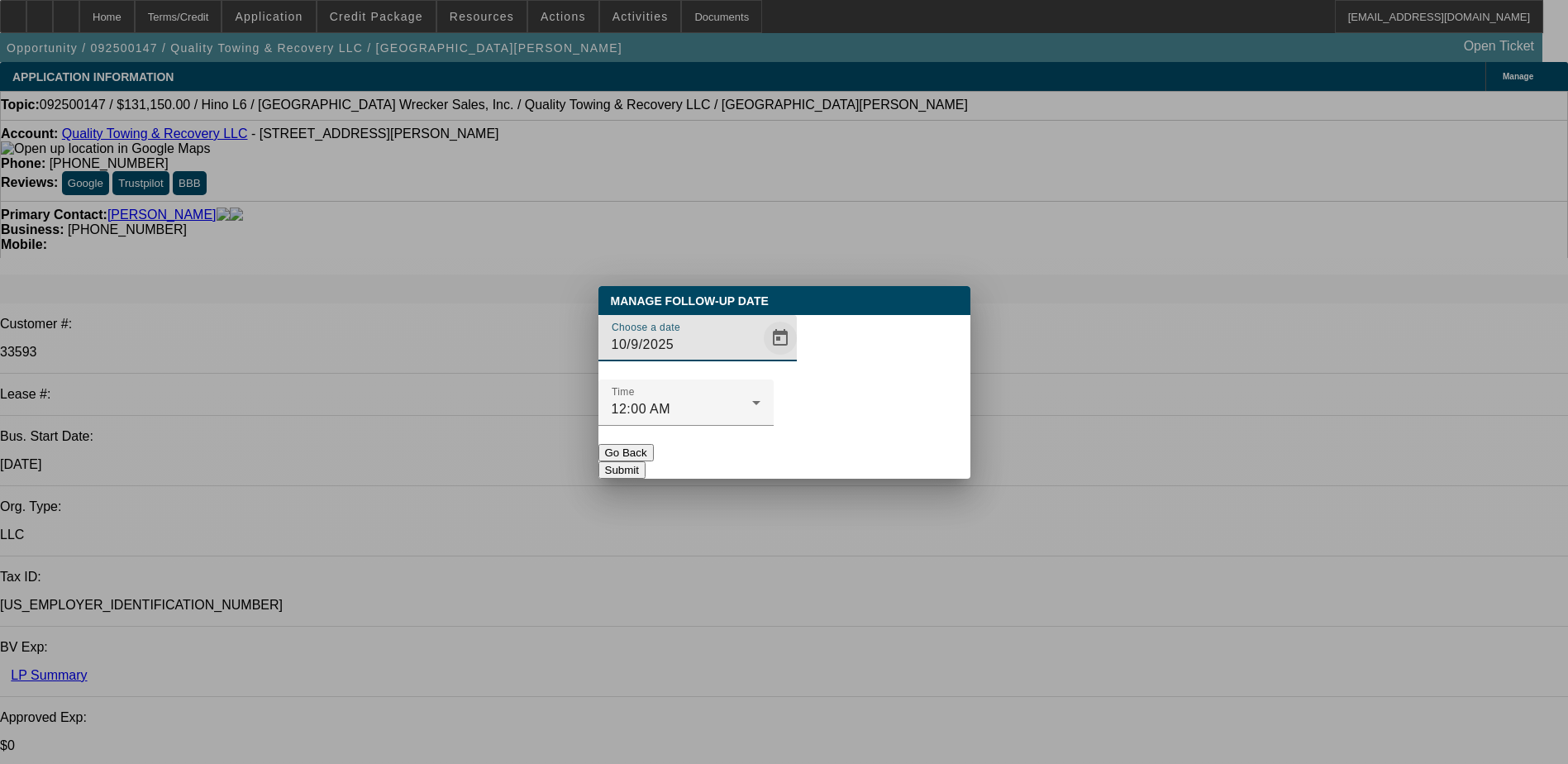
click at [760, 358] on span "Open calendar" at bounding box center [780, 339] width 40 height 40
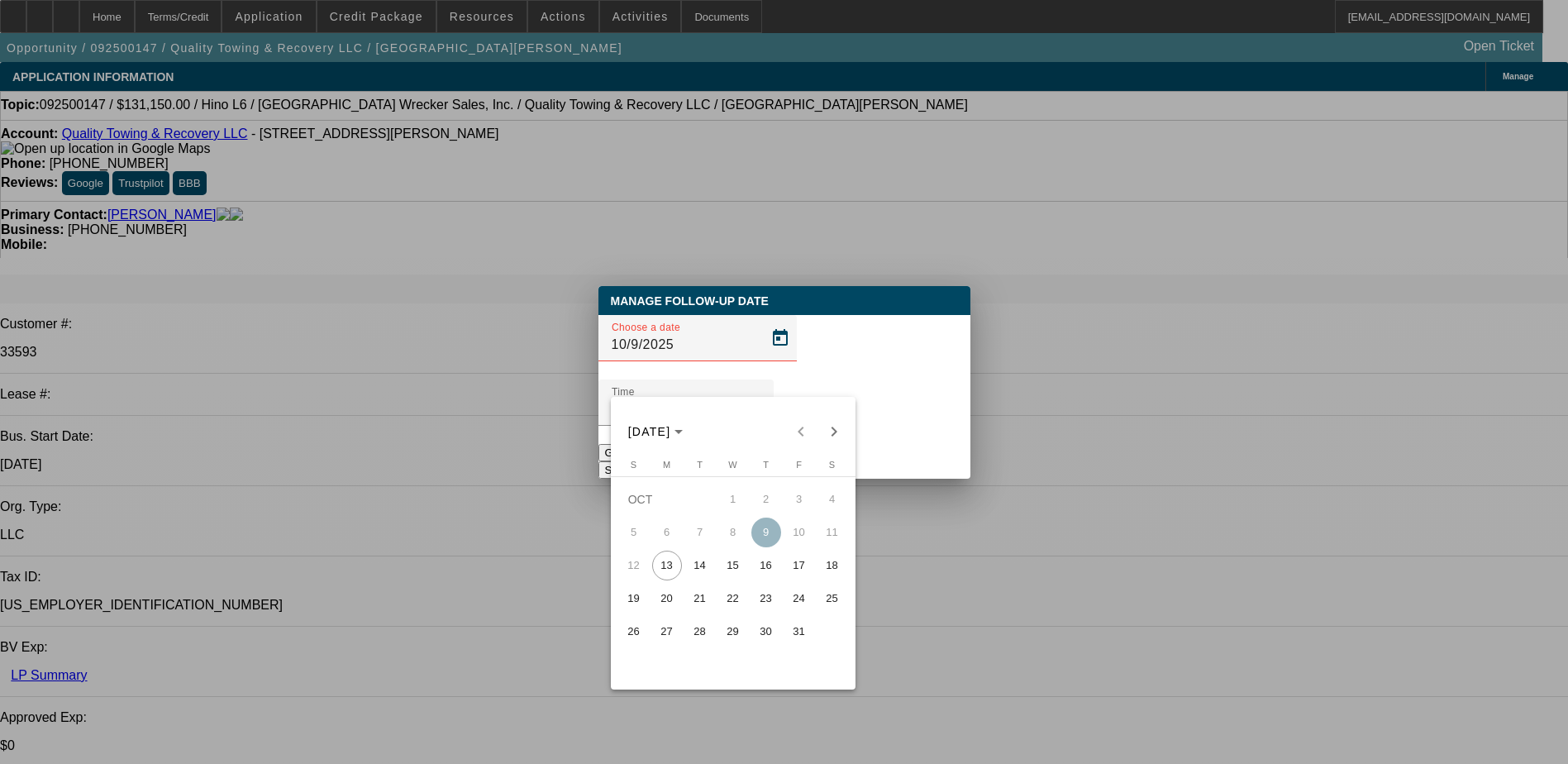
click at [739, 598] on span "22" at bounding box center [734, 599] width 30 height 30
type input "10/22/2025"
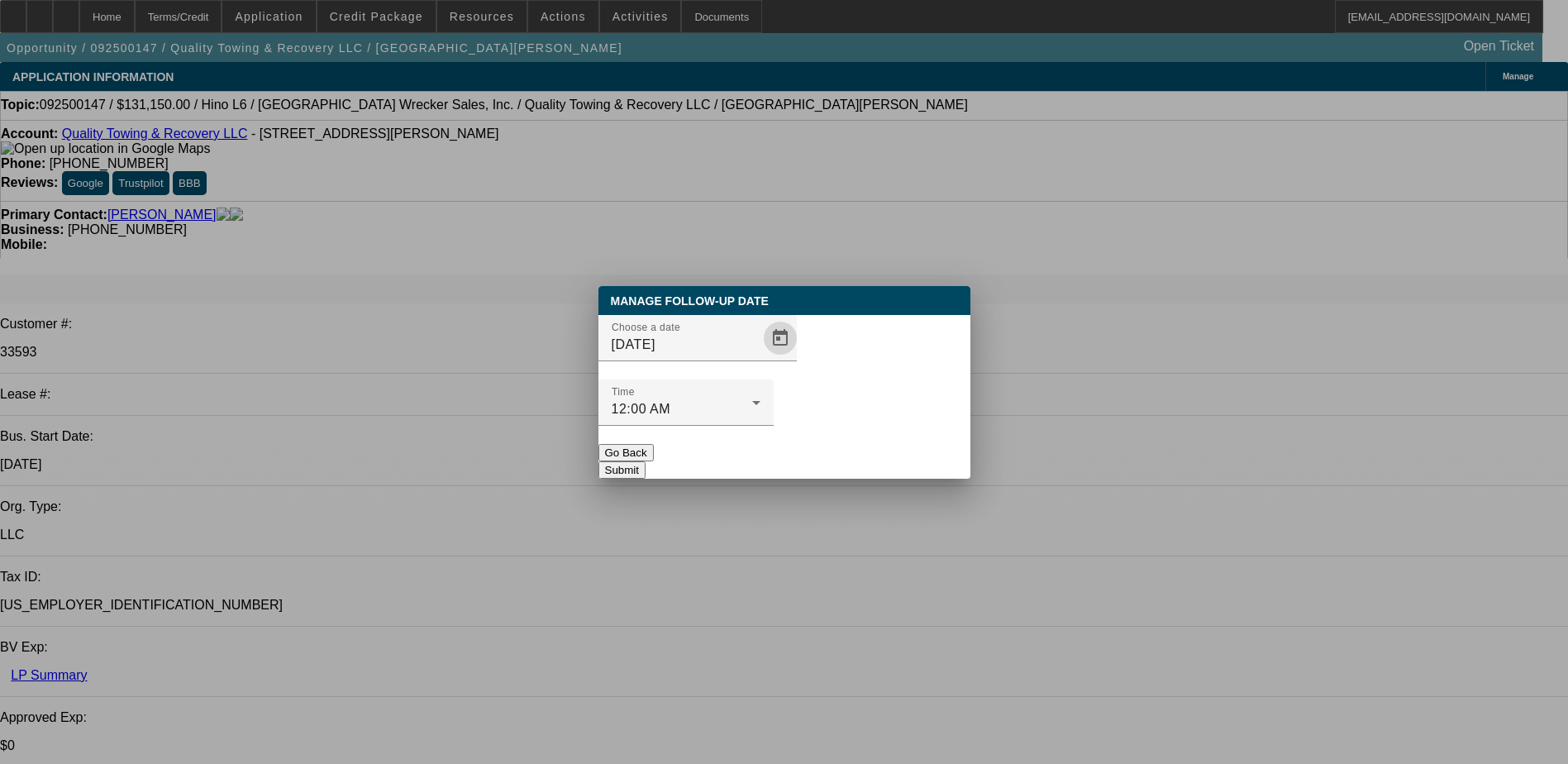
click at [646, 461] on button "Submit" at bounding box center [622, 470] width 48 height 18
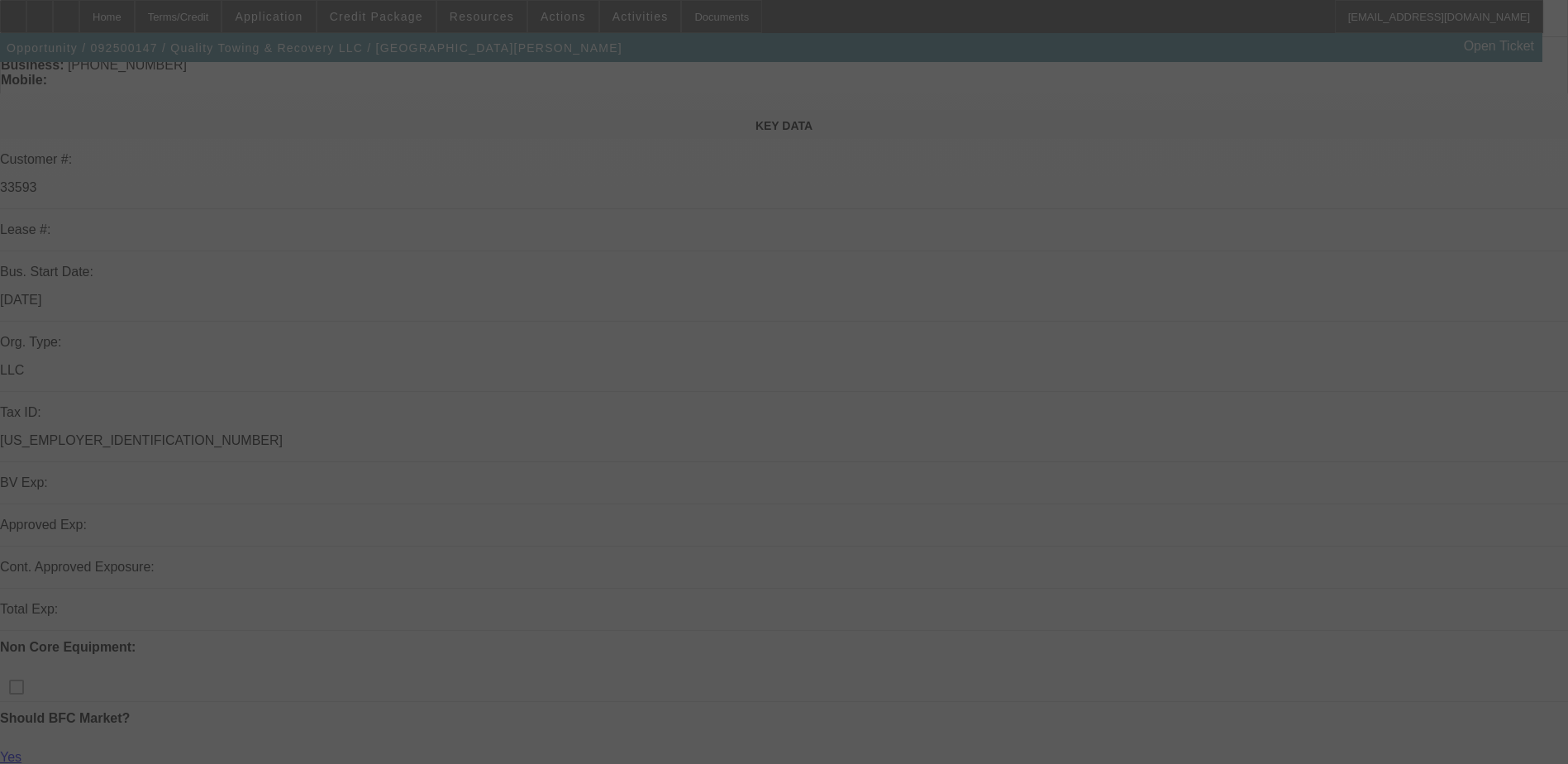
scroll to position [165, 0]
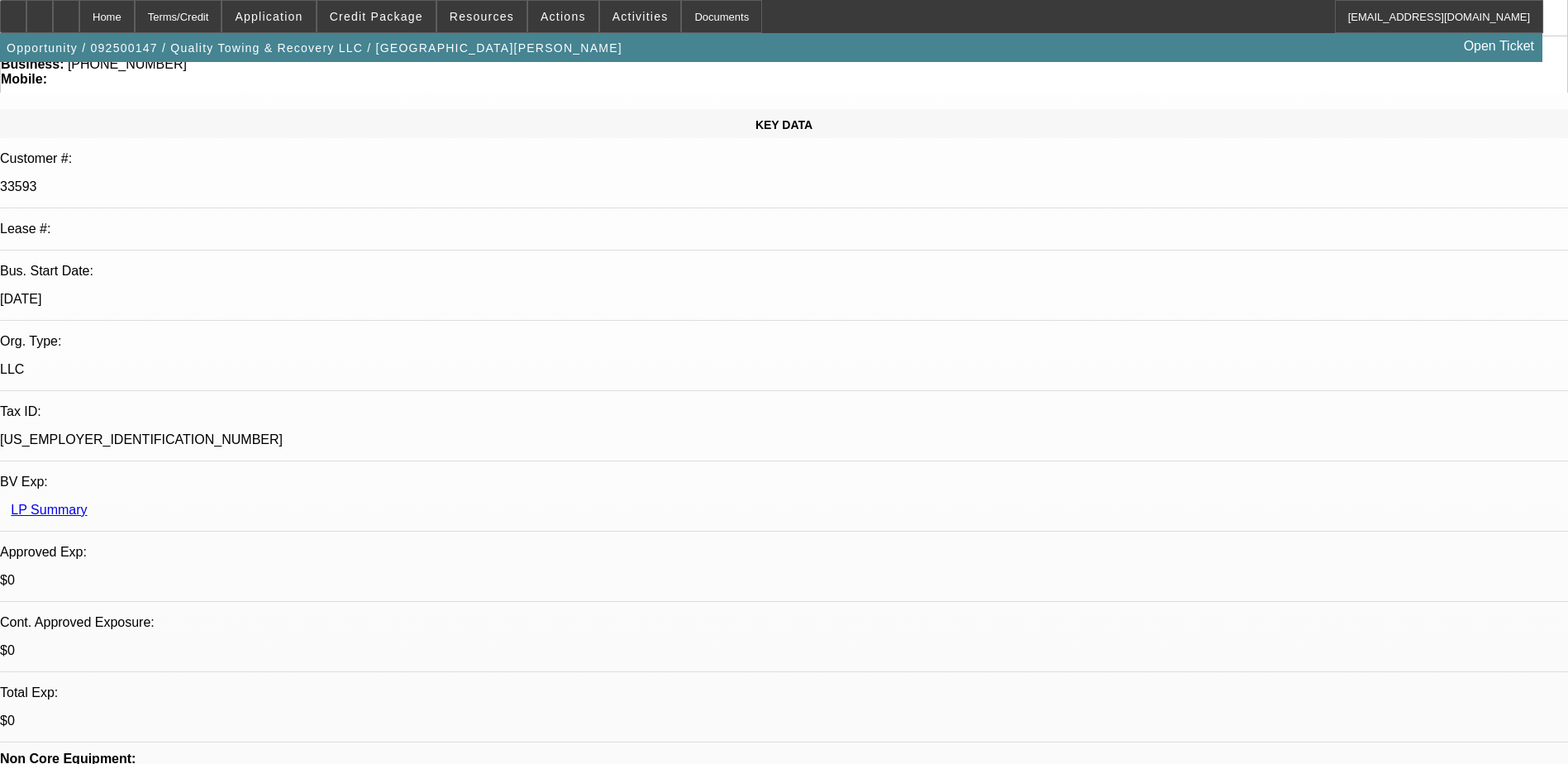
select select "0"
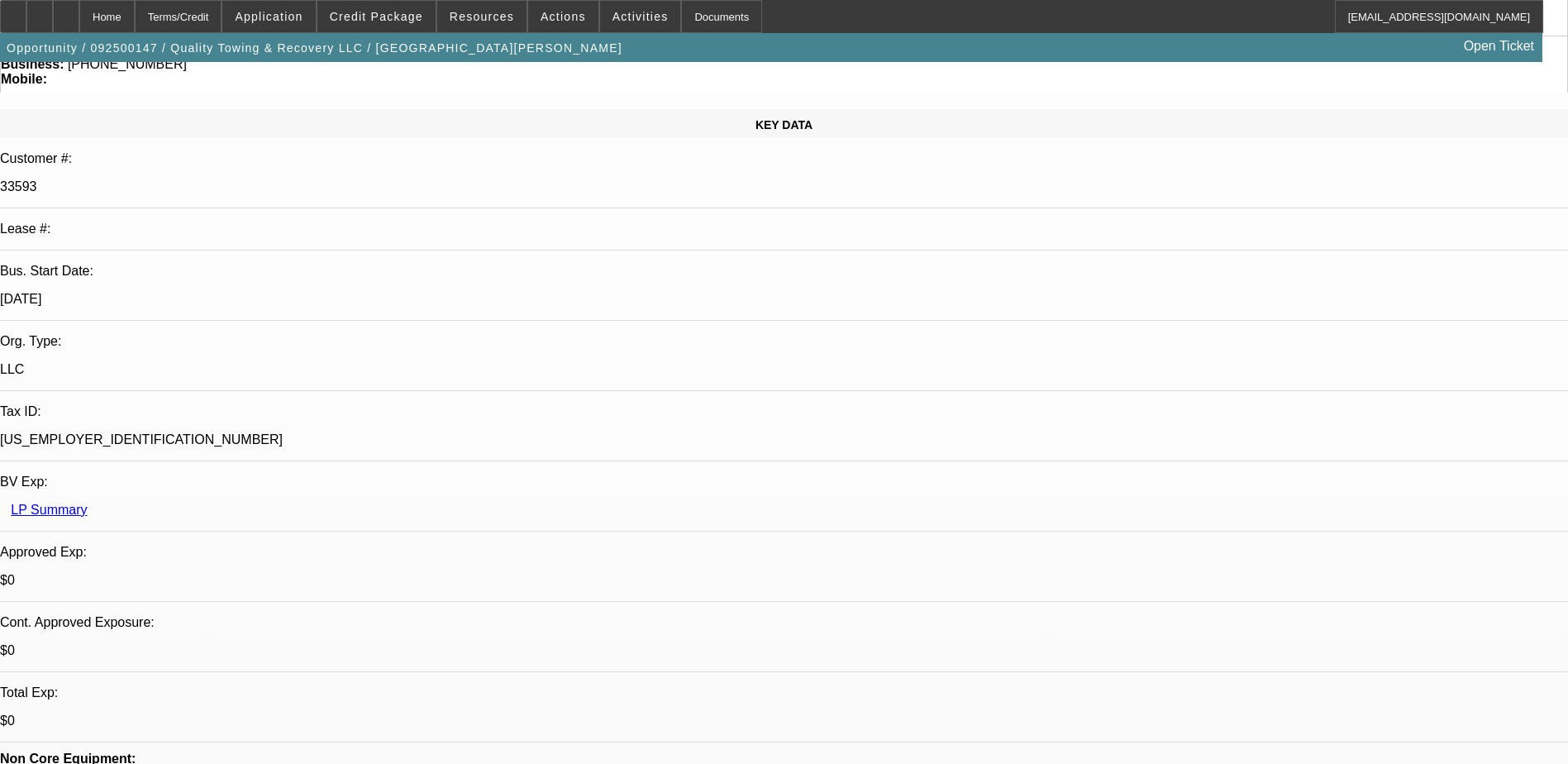
select select "0"
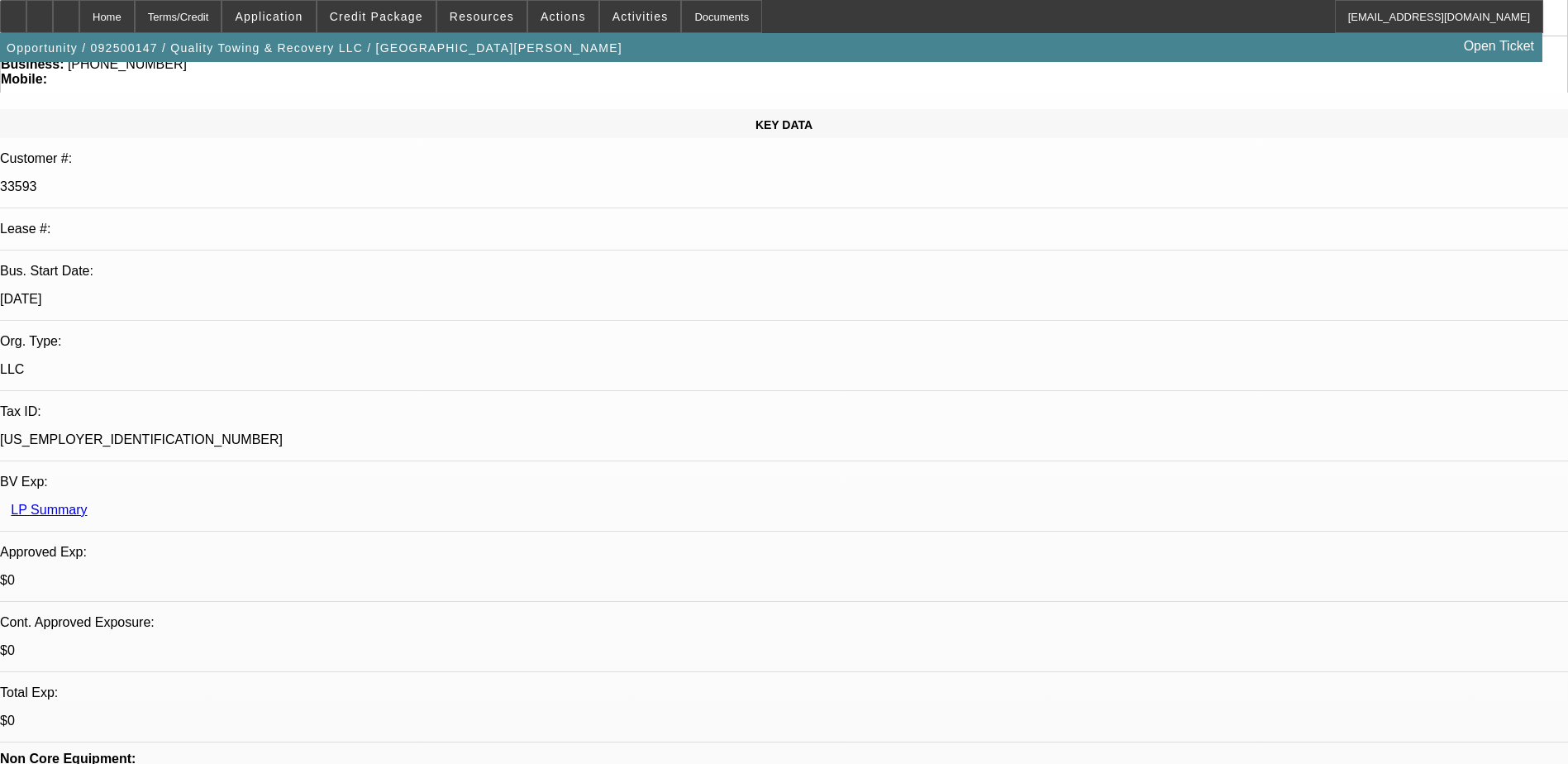
select select "0"
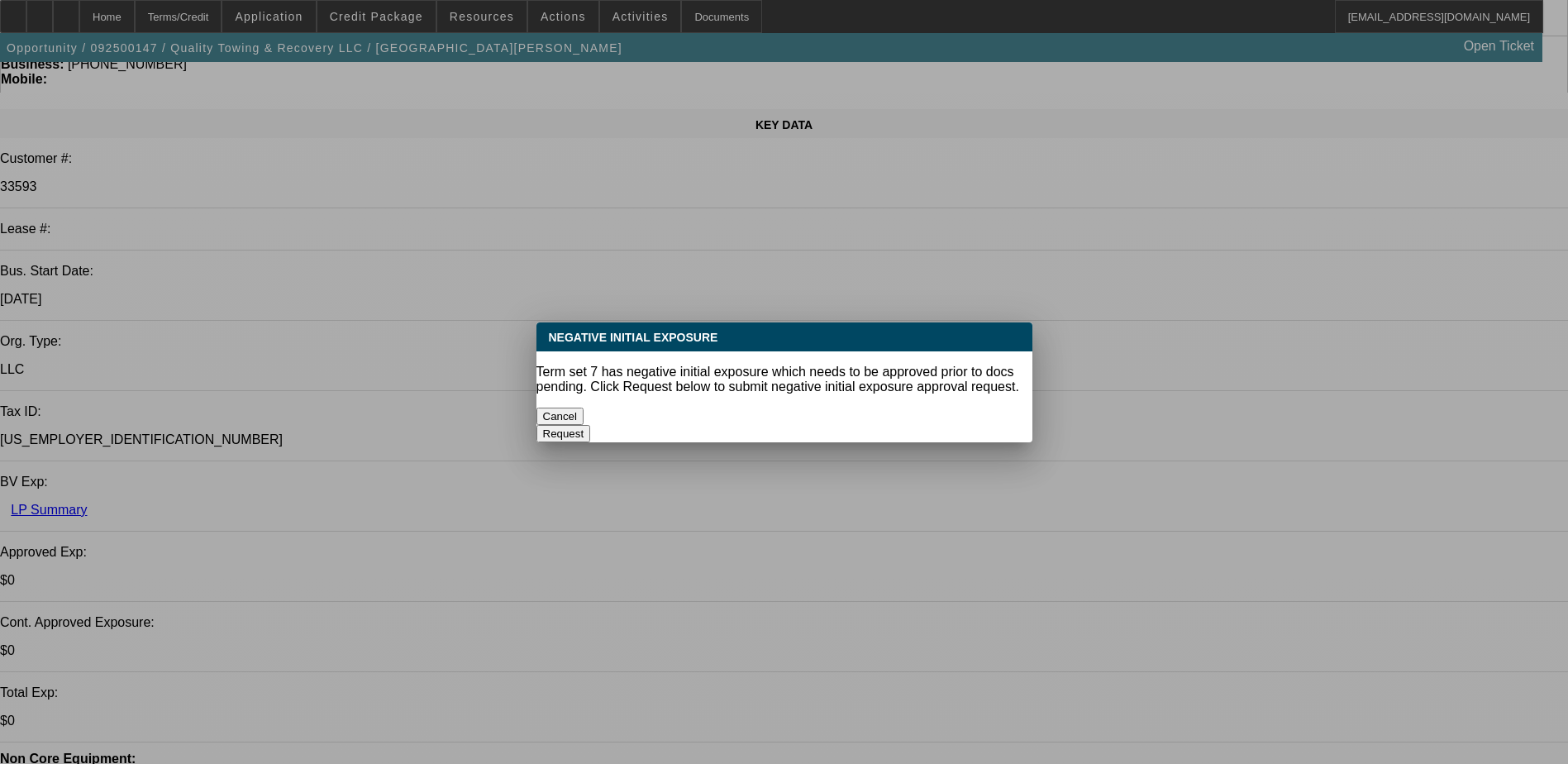
scroll to position [0, 0]
select select "1"
select select "2"
select select "6"
select select "1"
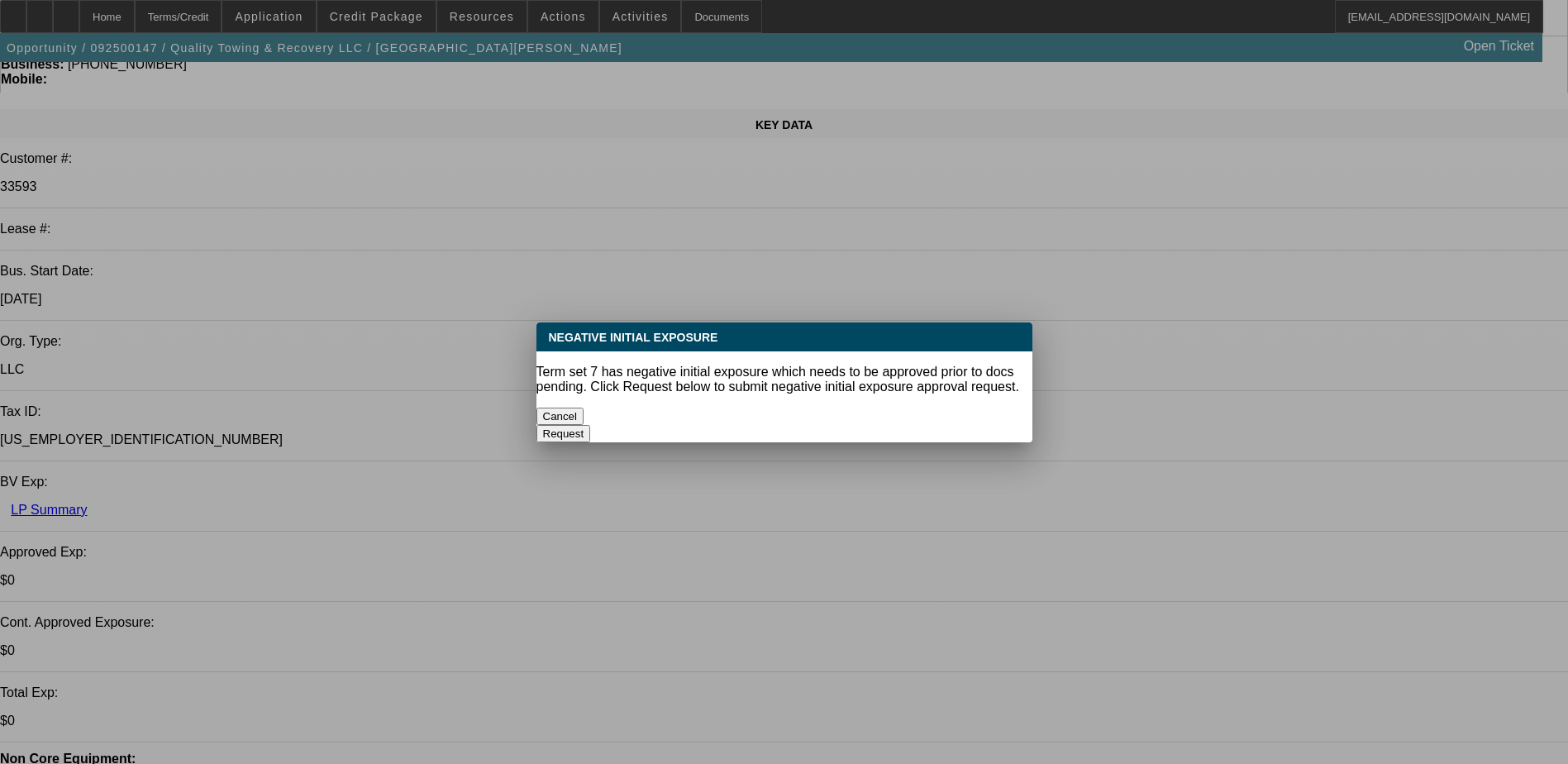
select select "1"
select select "6"
select select "1"
select select "6"
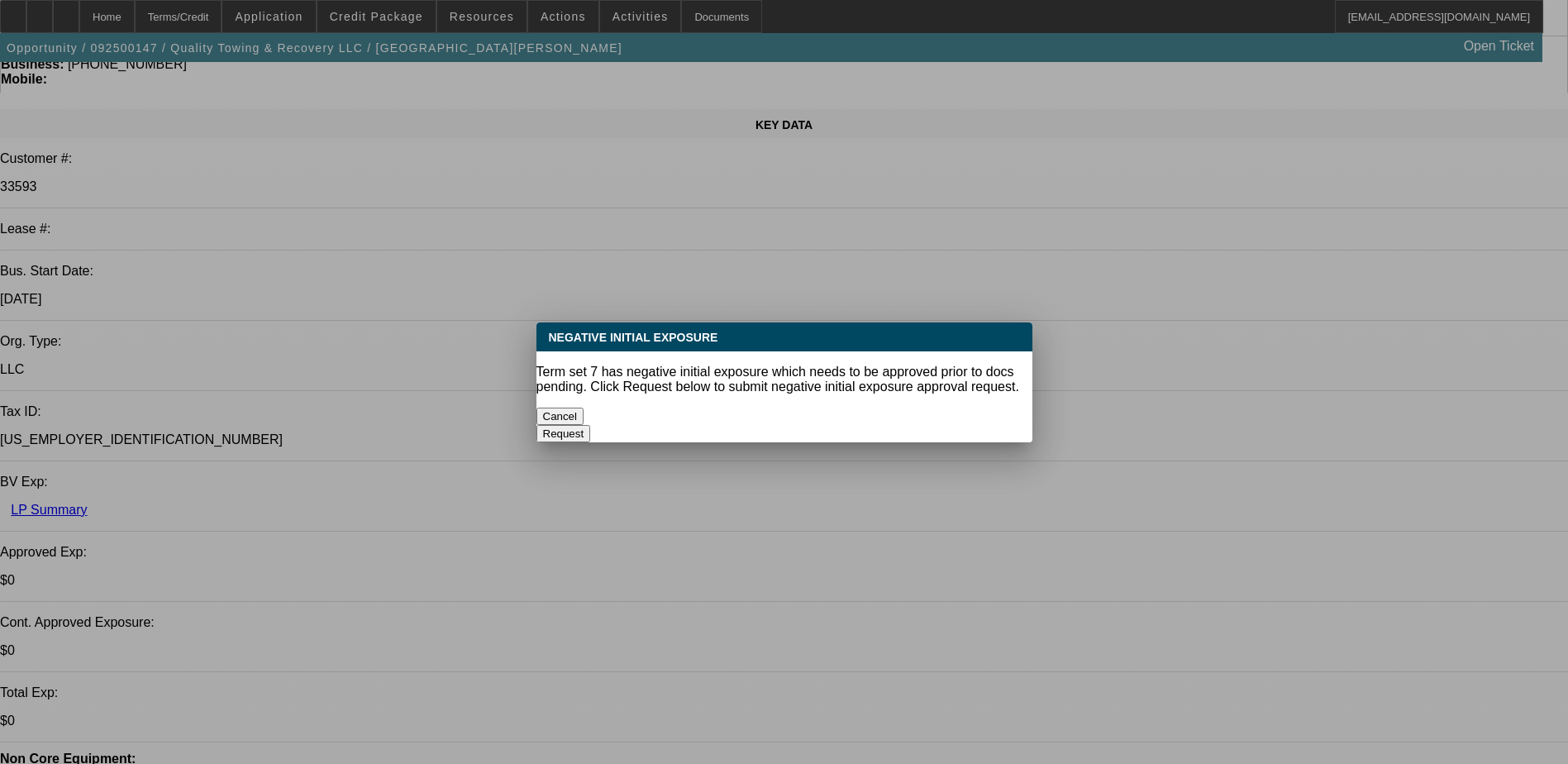
select select "1"
select select "6"
click at [584, 408] on button "Cancel" at bounding box center [561, 416] width 48 height 18
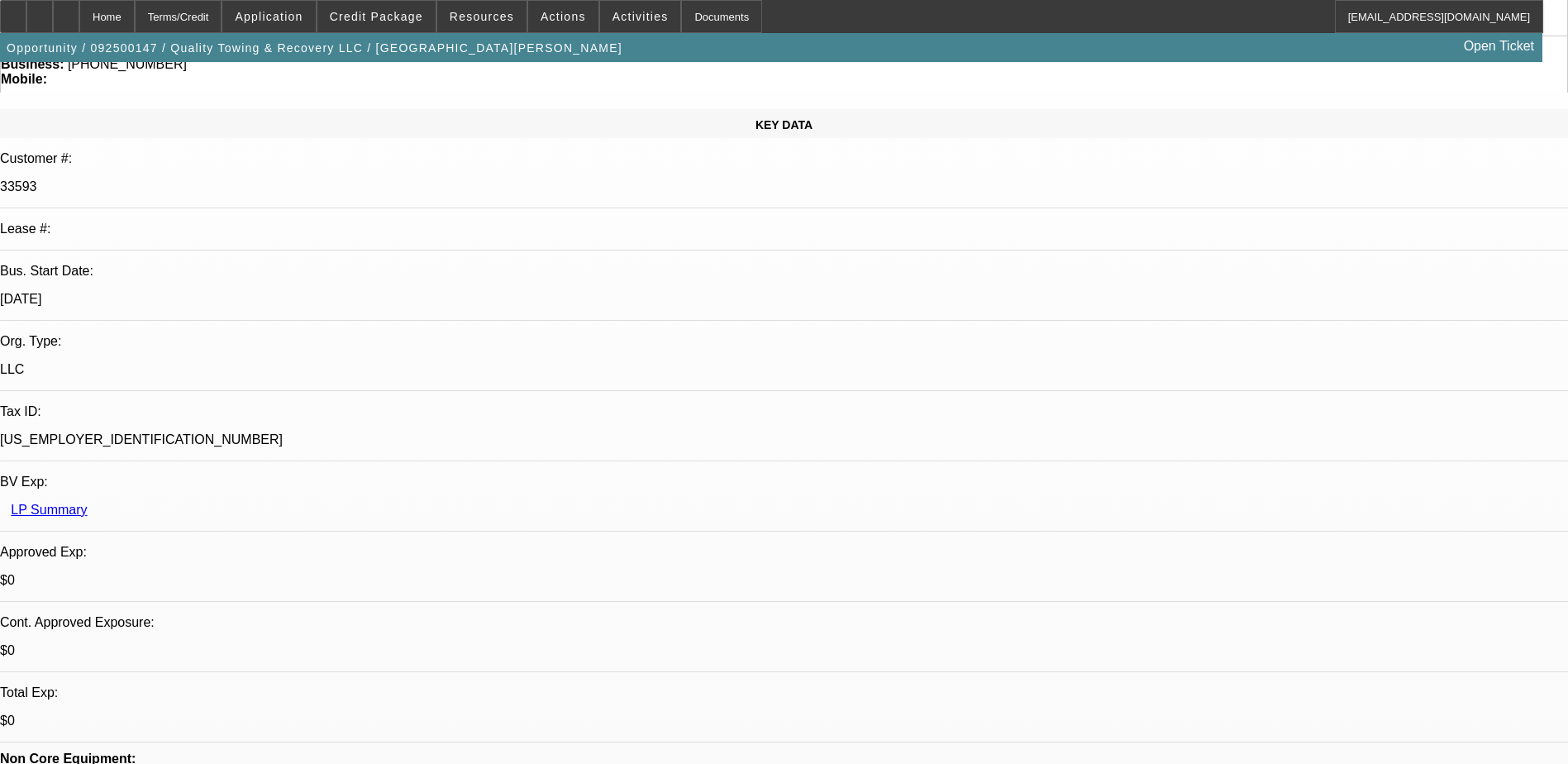
scroll to position [661, 0]
drag, startPoint x: 1052, startPoint y: 545, endPoint x: 1160, endPoint y: 526, distance: 109.7
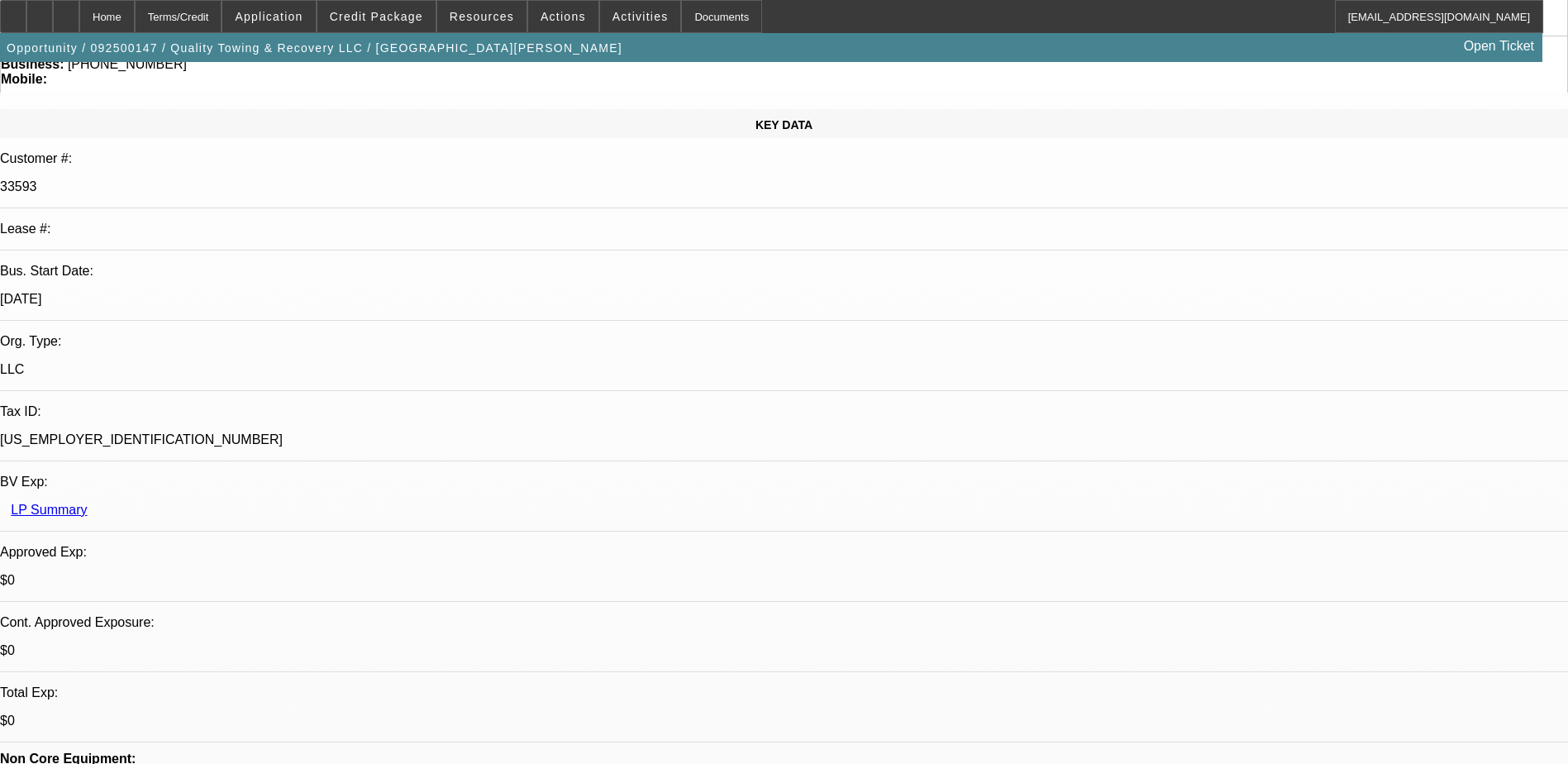
drag, startPoint x: 1159, startPoint y: 526, endPoint x: 1137, endPoint y: 533, distance: 23.1
drag, startPoint x: 1137, startPoint y: 533, endPoint x: 1086, endPoint y: 542, distance: 51.8
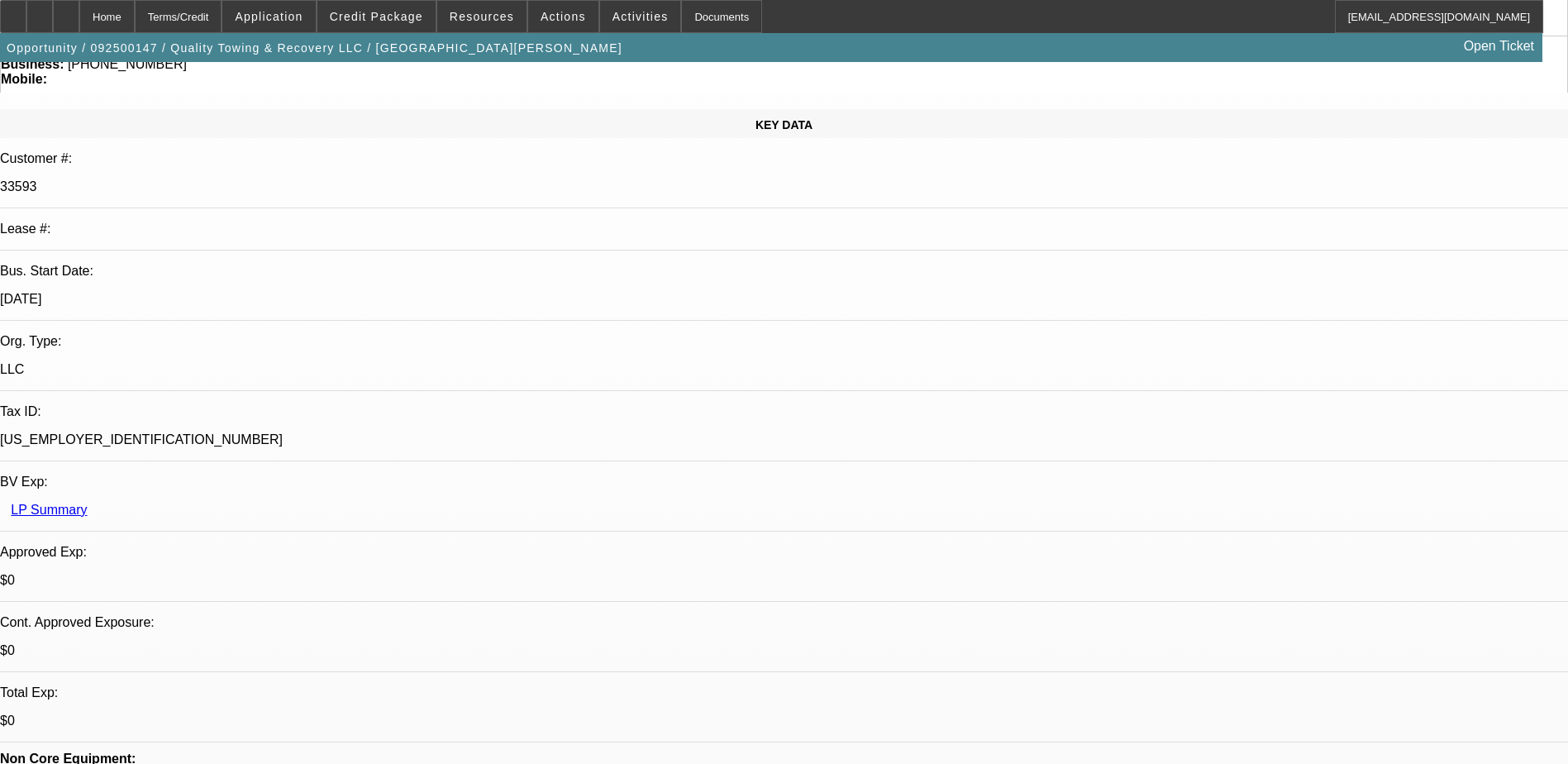
drag, startPoint x: 1059, startPoint y: 530, endPoint x: 1114, endPoint y: 538, distance: 55.6
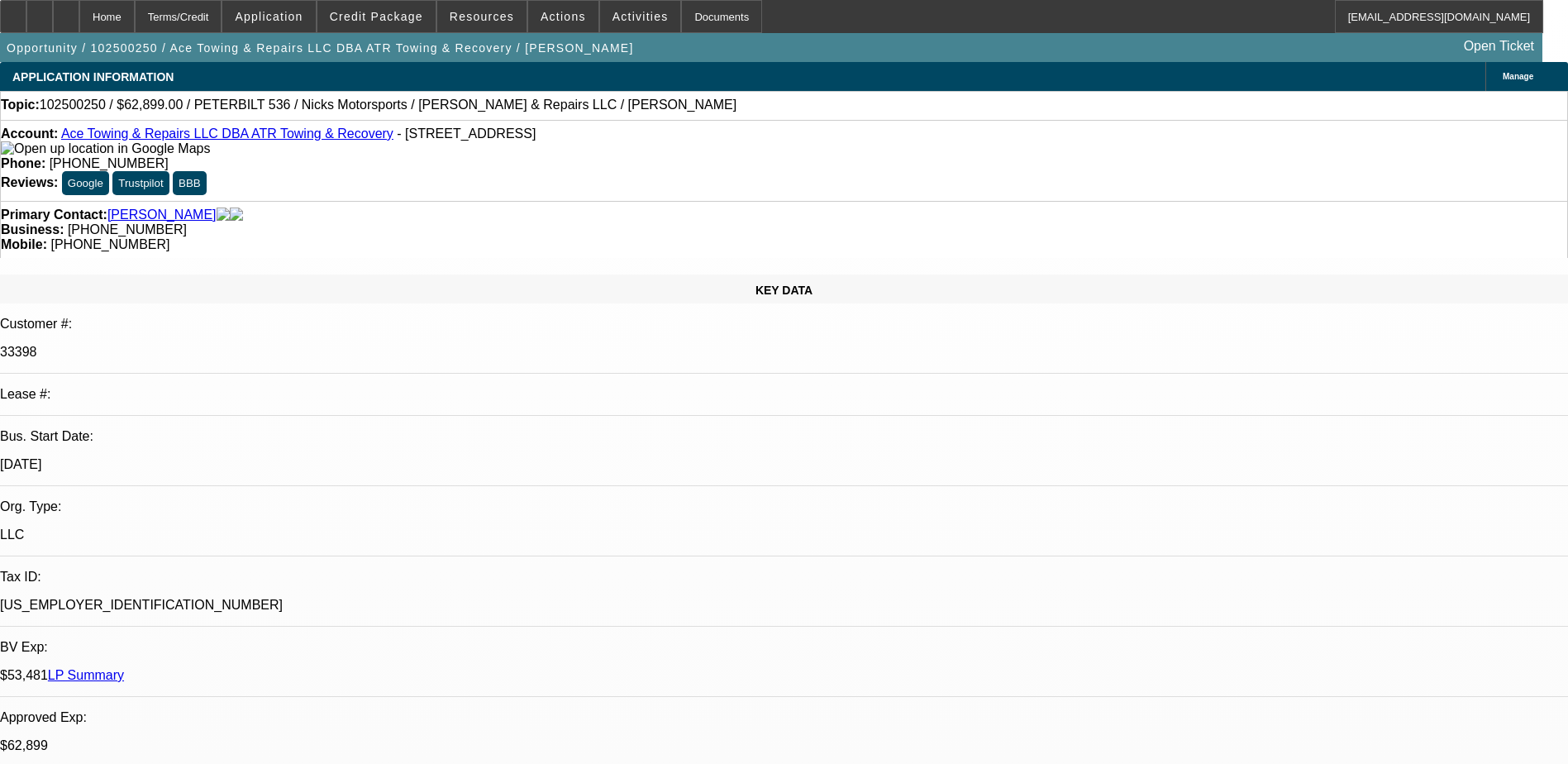
select select "0"
select select "2"
select select "0"
select select "6"
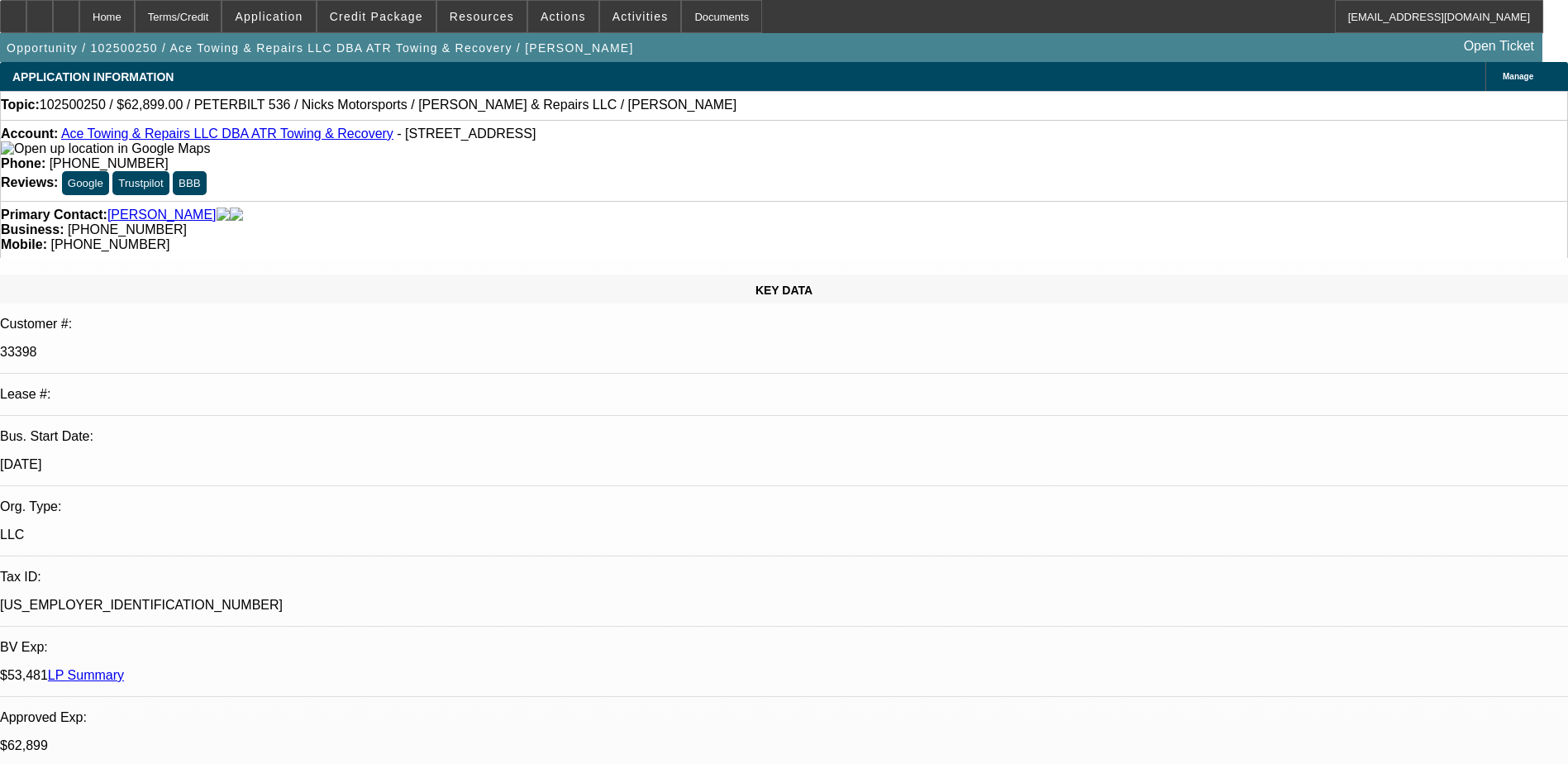
select select "0"
select select "2"
select select "0"
select select "6"
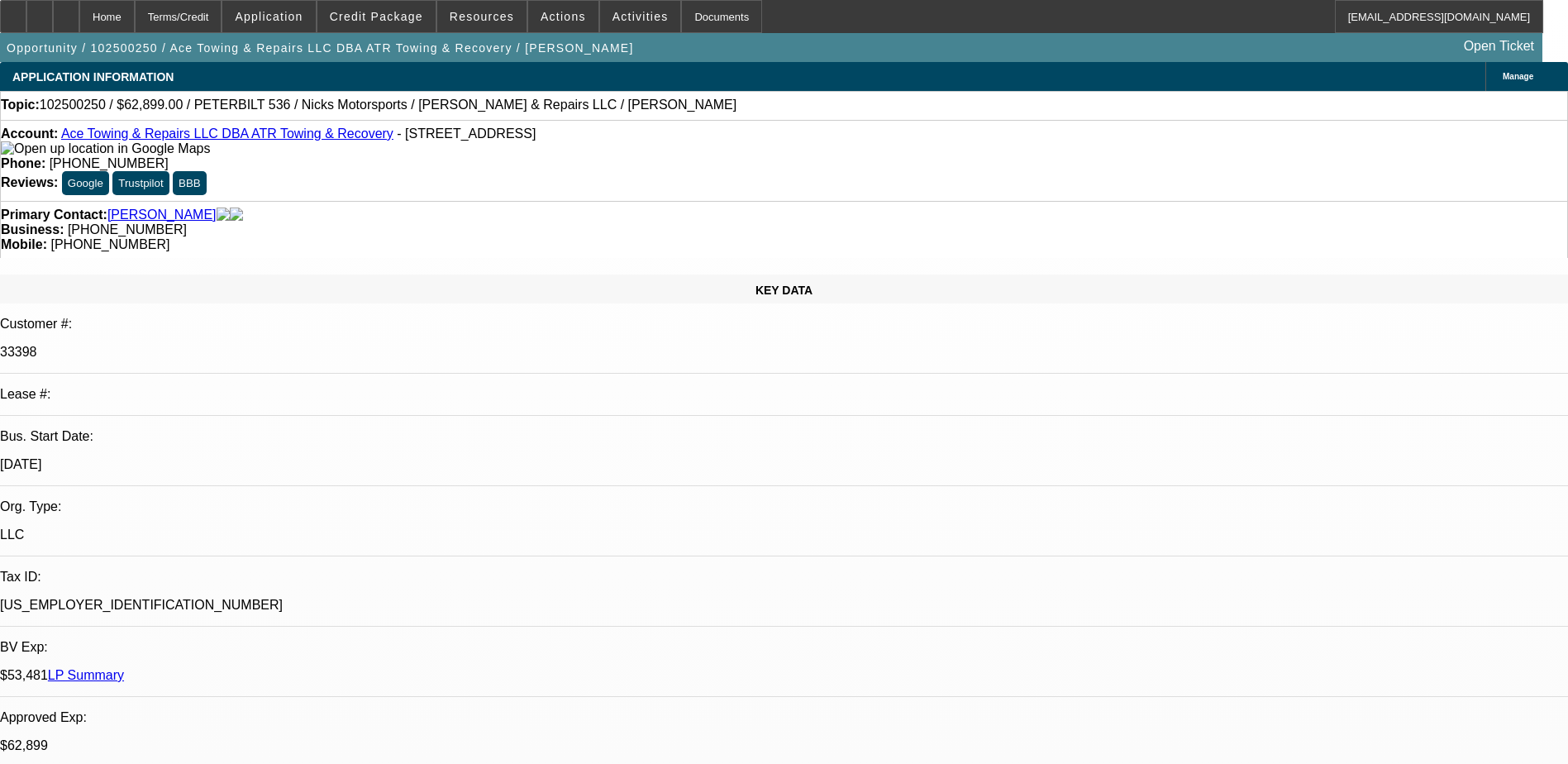
select select "0"
select select "2"
select select "0"
select select "6"
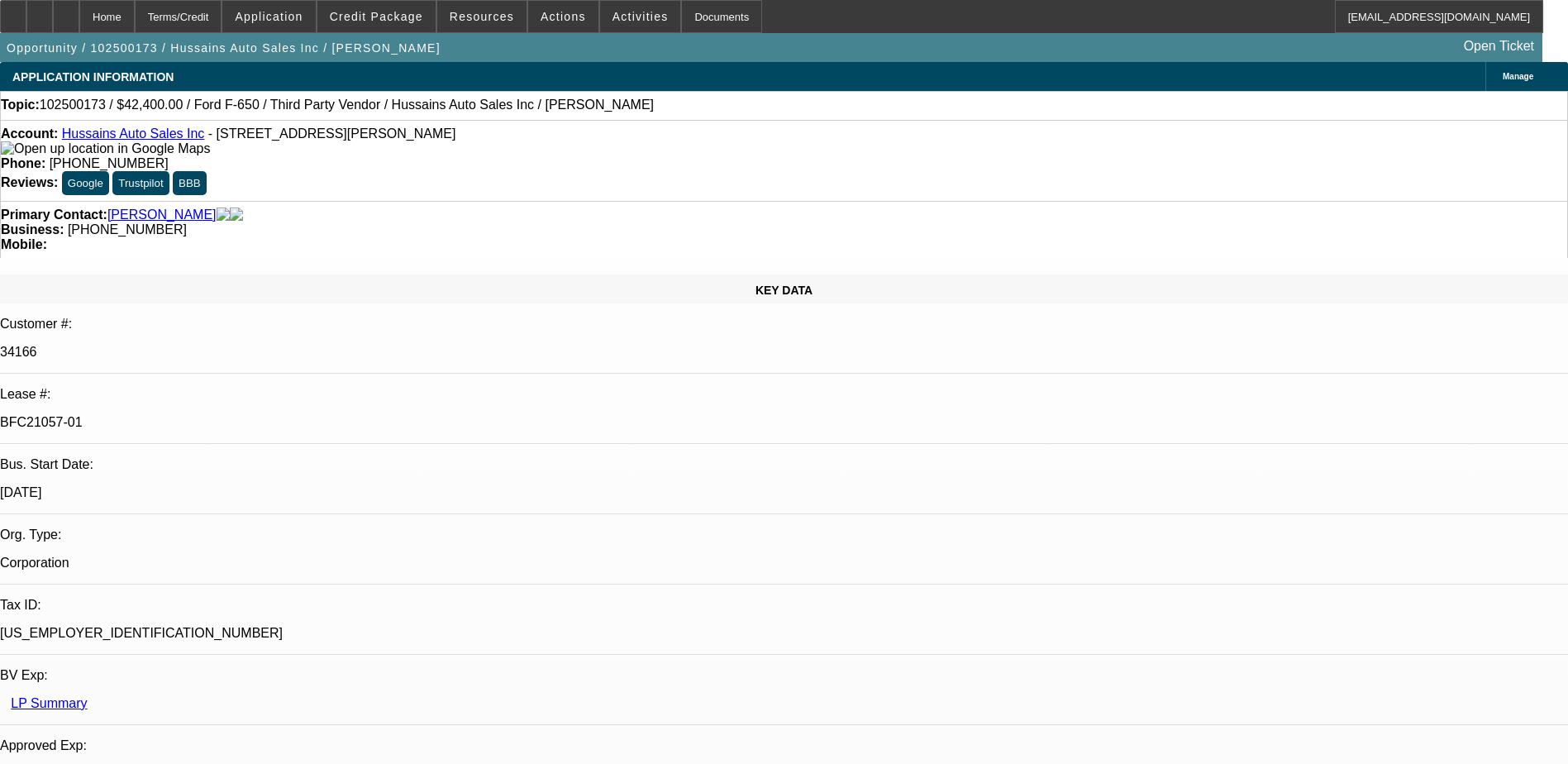
select select "0"
select select "6"
select select "0"
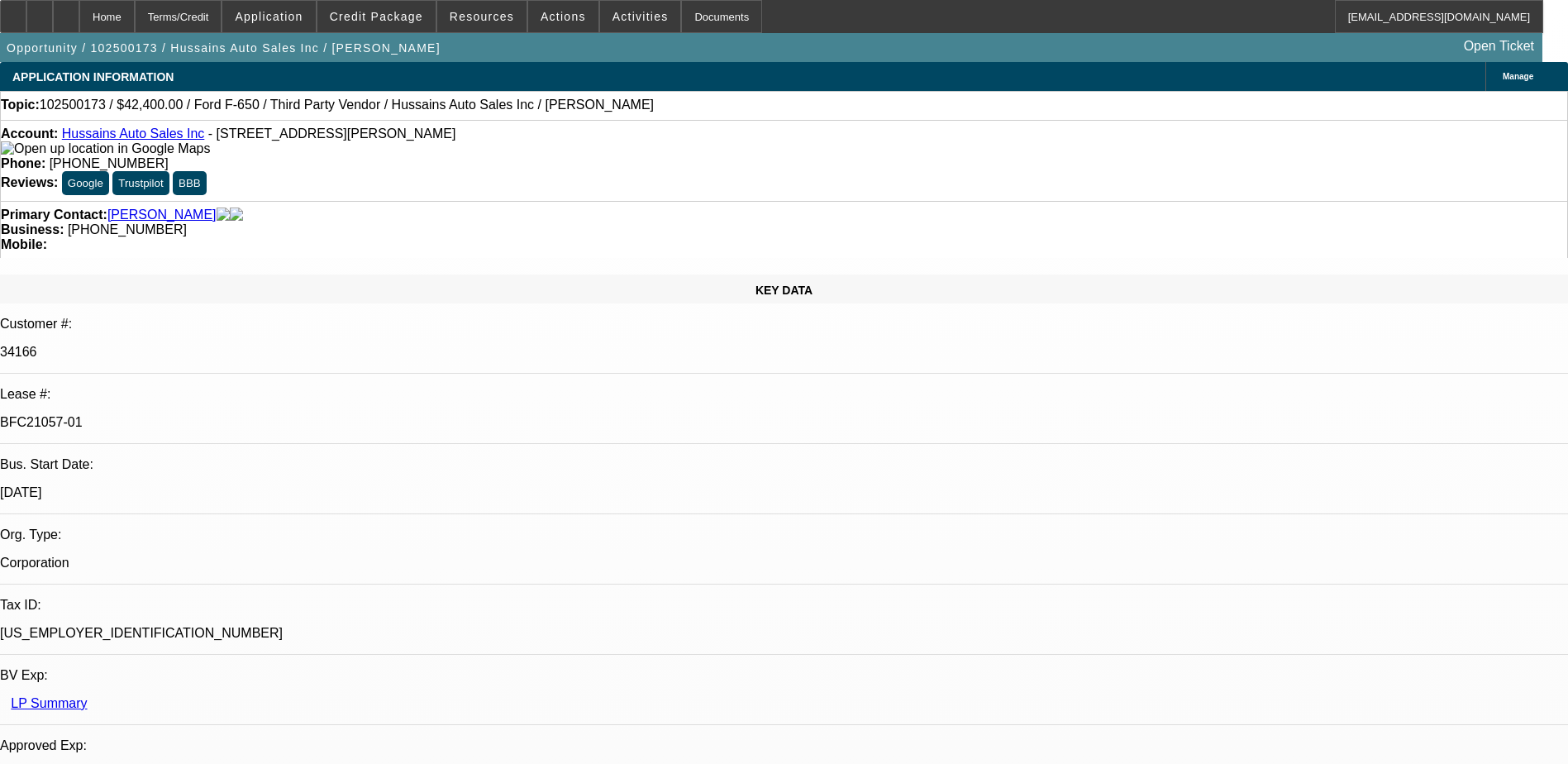
select select "0"
select select "6"
select select "0"
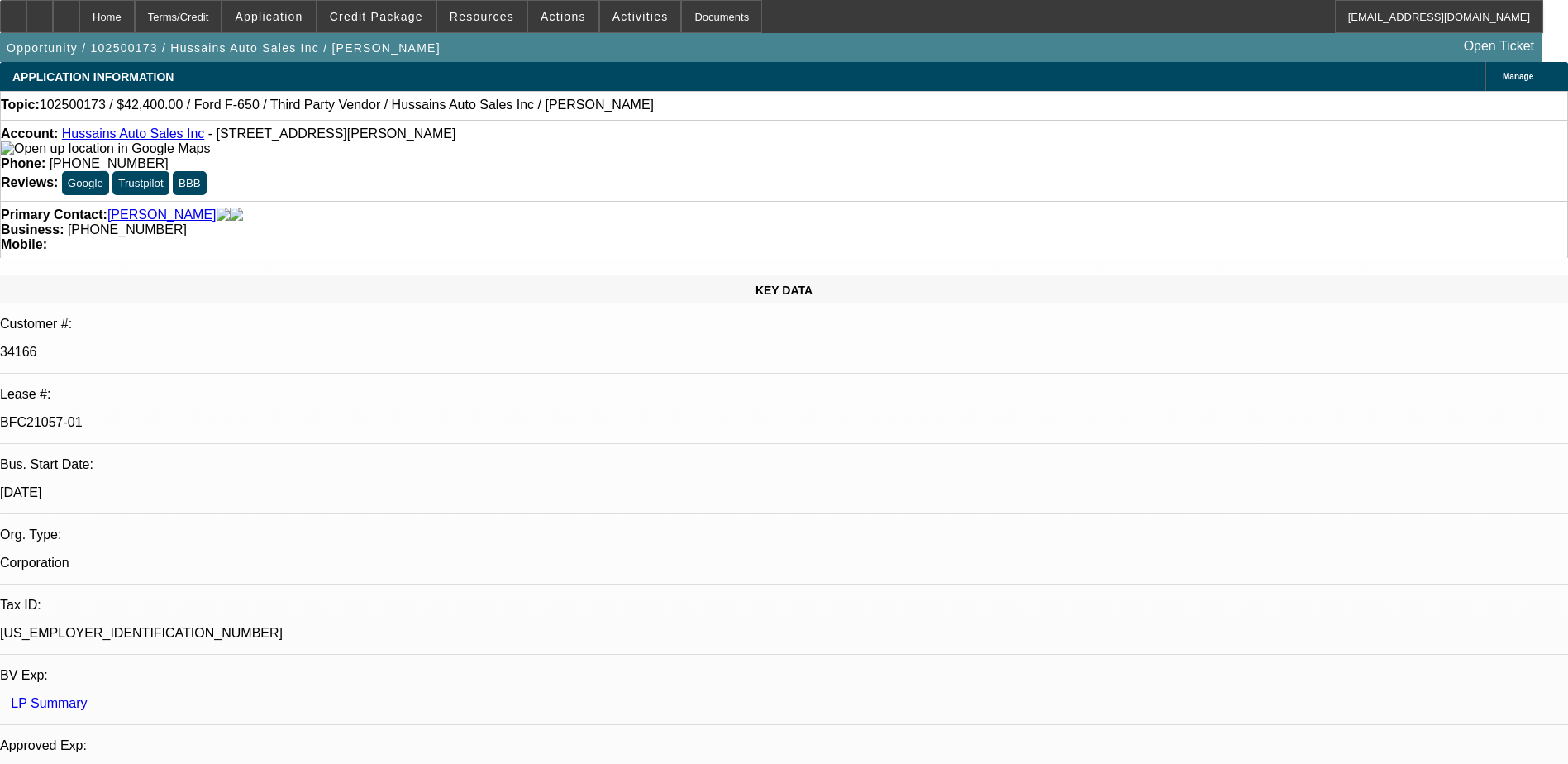
select select "0"
select select "6"
select select "0"
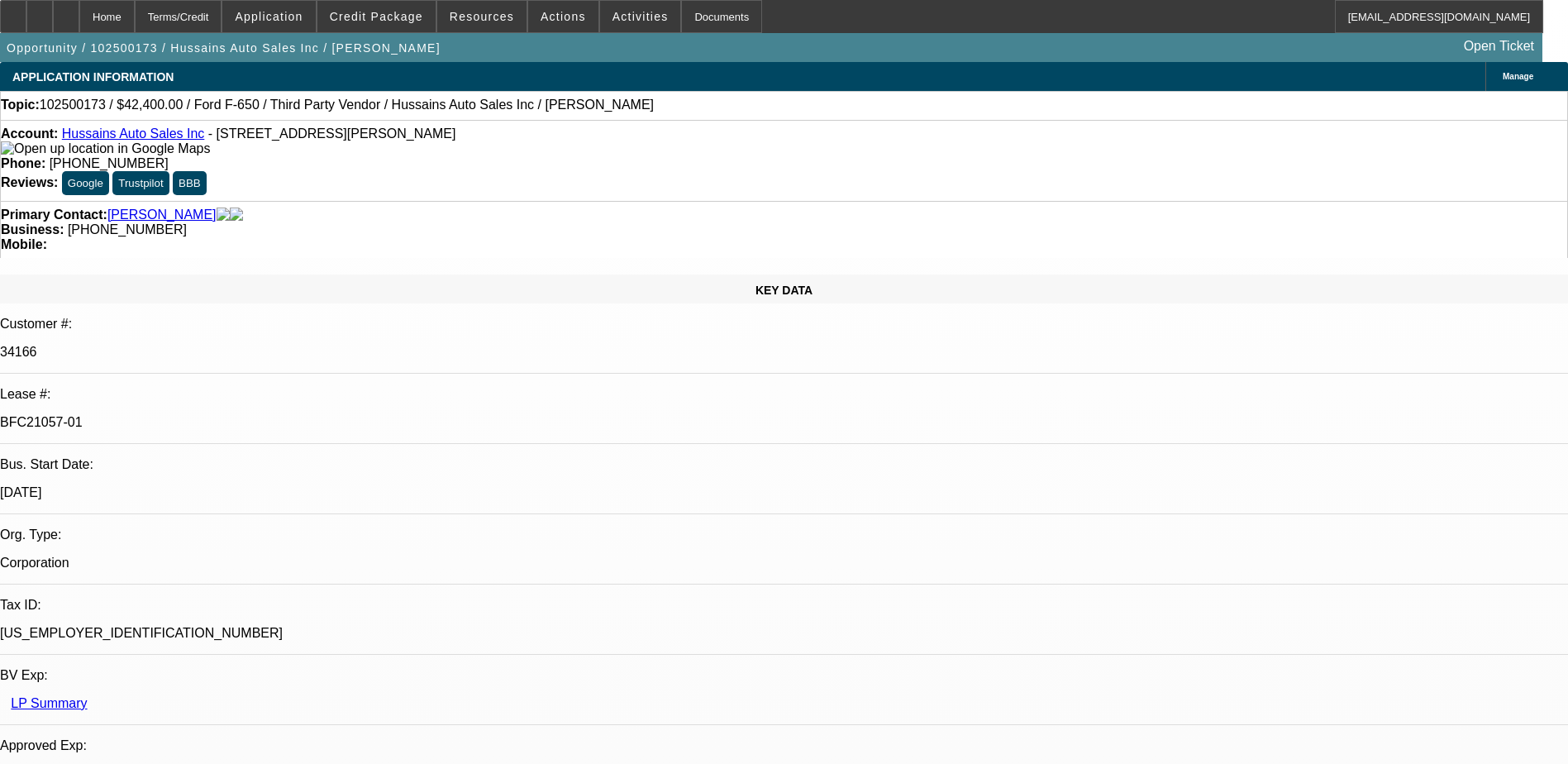
select select "6"
